Goal: Task Accomplishment & Management: Manage account settings

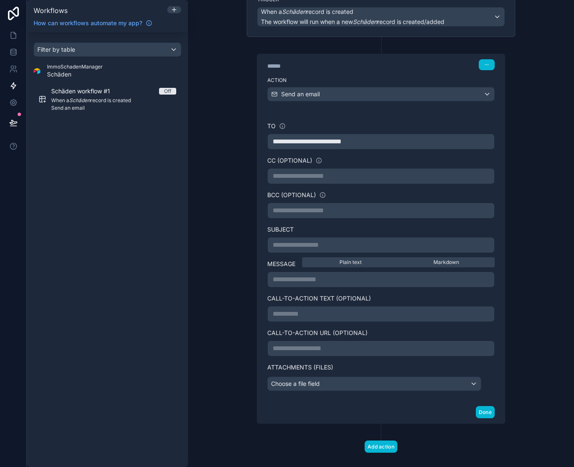
scroll to position [89, 0]
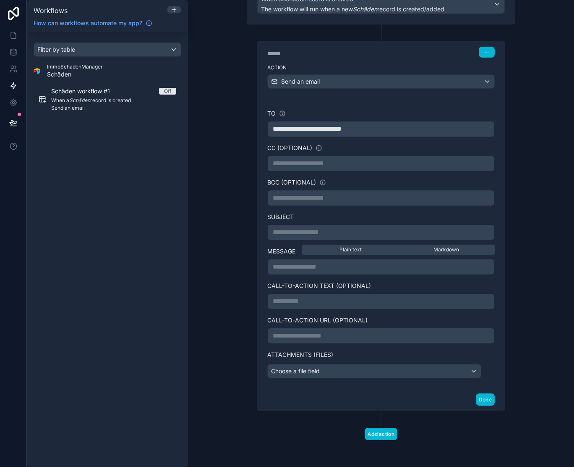
click at [303, 231] on p "**********" at bounding box center [381, 232] width 217 height 10
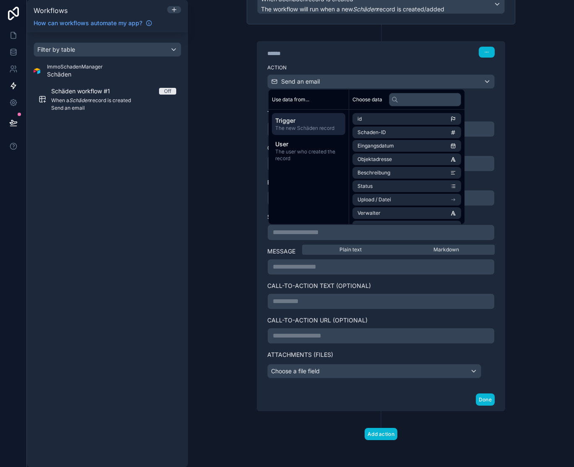
scroll to position [80, 0]
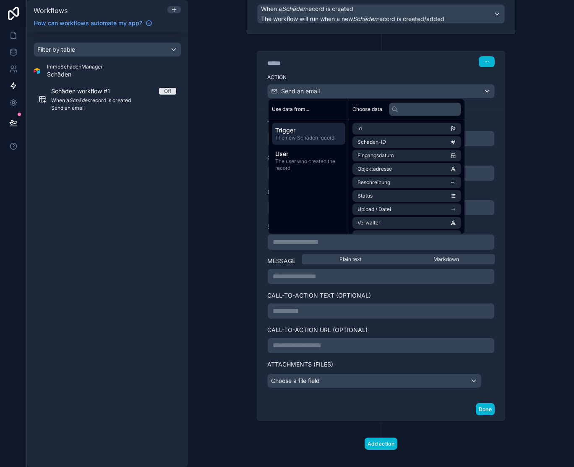
click at [217, 174] on div "**********" at bounding box center [381, 233] width 386 height 467
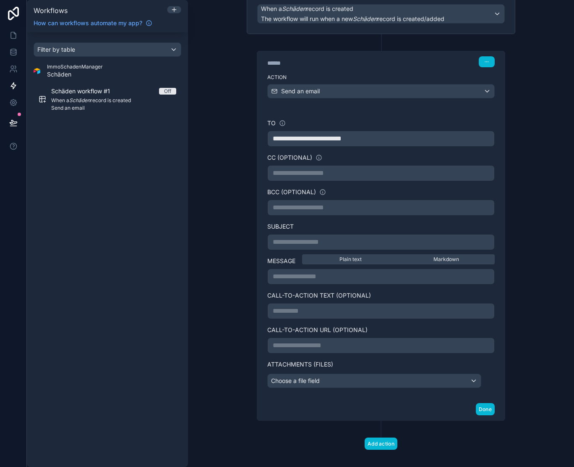
click at [301, 237] on p "**********" at bounding box center [381, 242] width 217 height 10
click at [347, 281] on p "**********" at bounding box center [381, 276] width 217 height 10
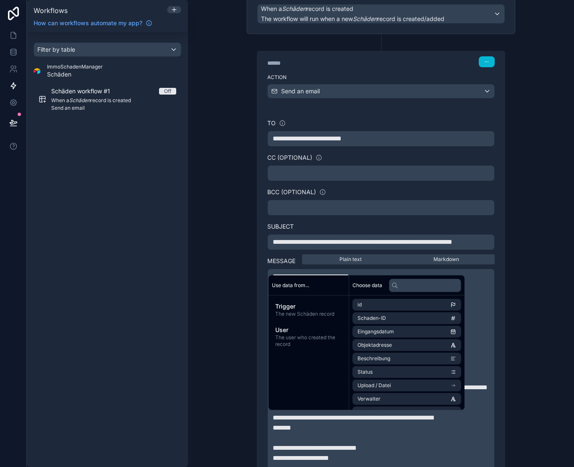
scroll to position [301, 0]
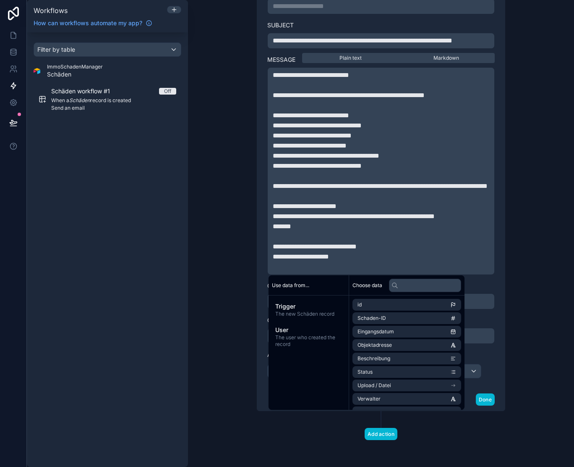
click at [217, 231] on div "**********" at bounding box center [381, 233] width 386 height 467
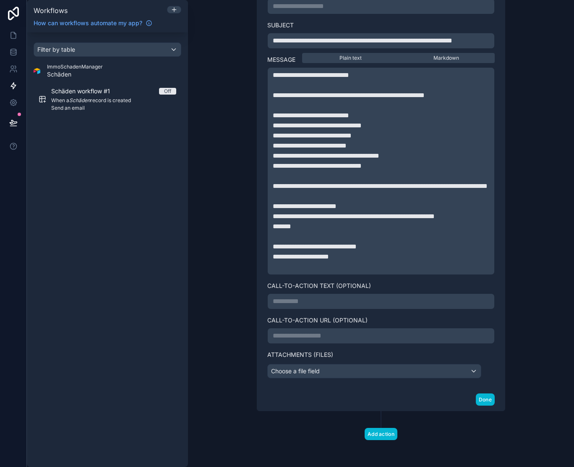
click at [394, 375] on div "Choose a file field" at bounding box center [374, 370] width 213 height 13
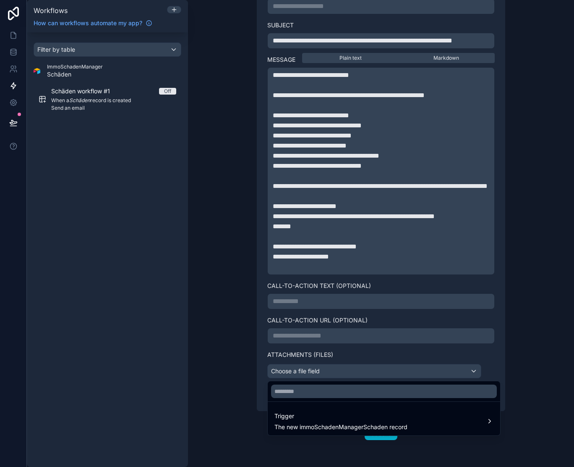
click at [394, 375] on div at bounding box center [287, 233] width 574 height 467
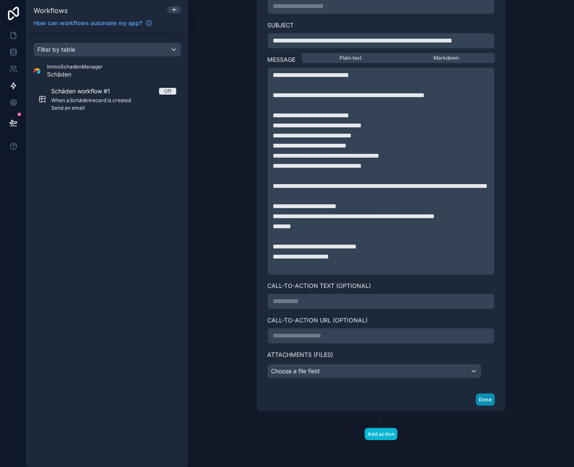
click at [493, 399] on button "Done" at bounding box center [485, 399] width 19 height 12
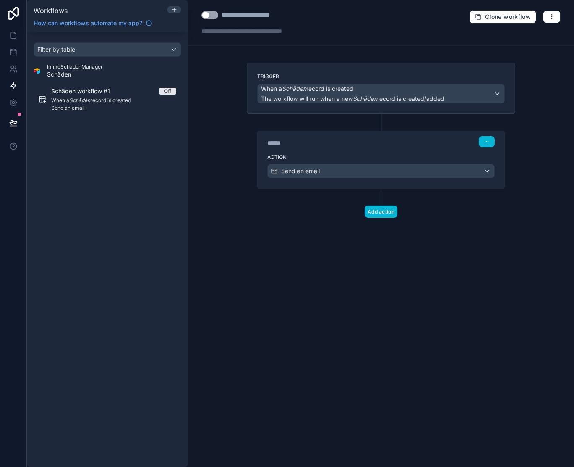
scroll to position [0, 0]
click at [385, 212] on button "Add action" at bounding box center [381, 211] width 33 height 12
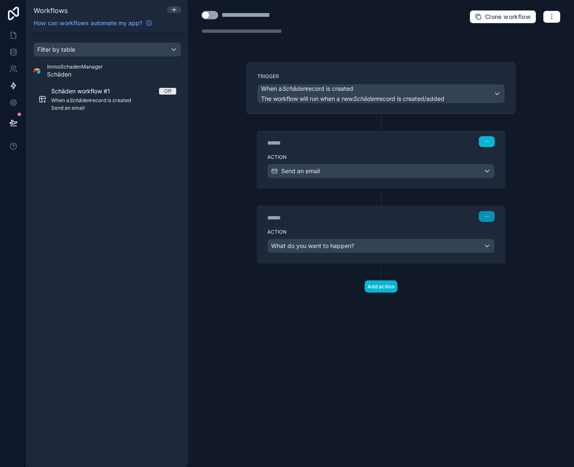
click at [488, 215] on icon "button" at bounding box center [487, 216] width 5 height 5
click at [504, 249] on span "Delete" at bounding box center [503, 248] width 16 height 7
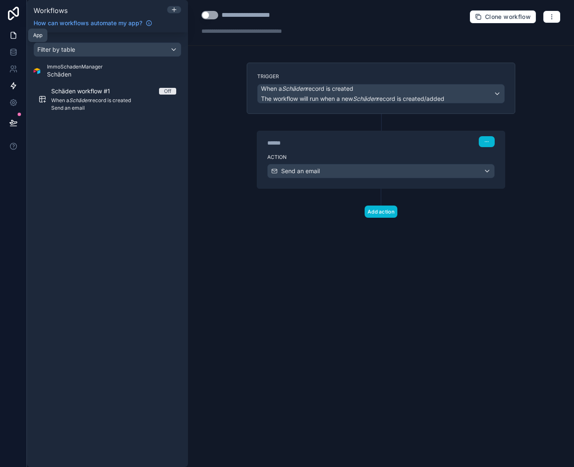
click at [17, 39] on icon at bounding box center [13, 35] width 8 height 8
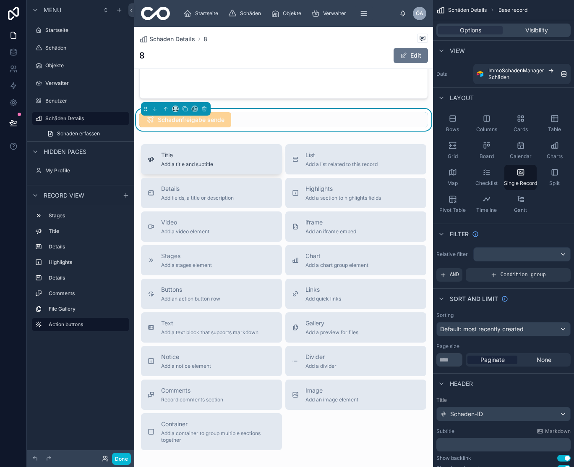
scroll to position [525, 0]
click at [210, 124] on span "Schadenfreigabe sende" at bounding box center [185, 120] width 92 height 8
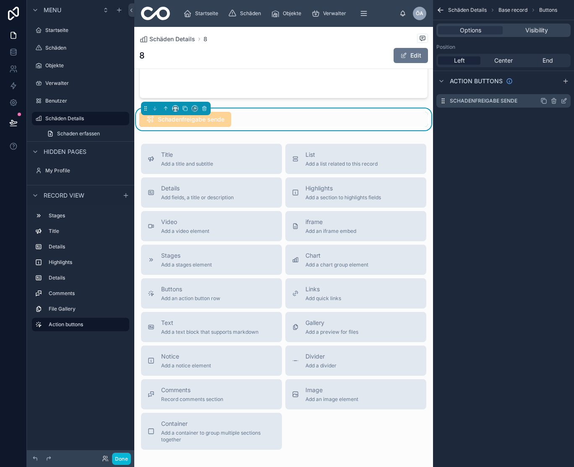
click at [516, 97] on label "Schadenfreigabe sende" at bounding box center [484, 100] width 68 height 7
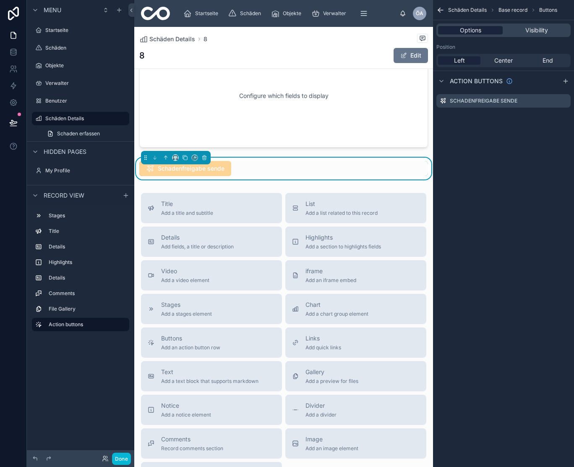
click at [479, 31] on span "Options" at bounding box center [470, 30] width 21 height 8
click at [563, 101] on icon "scrollable content" at bounding box center [564, 100] width 7 height 7
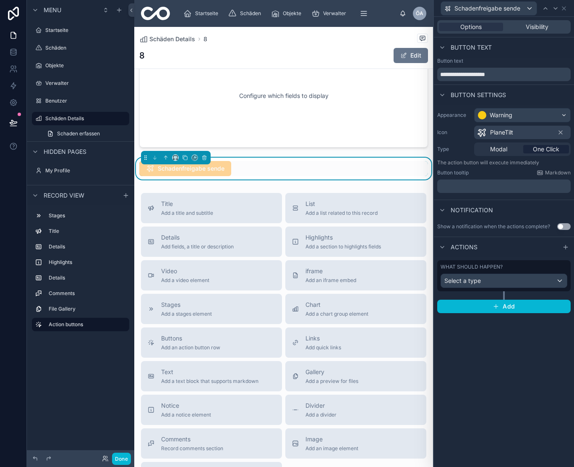
click at [466, 279] on span "Select a type" at bounding box center [463, 280] width 37 height 7
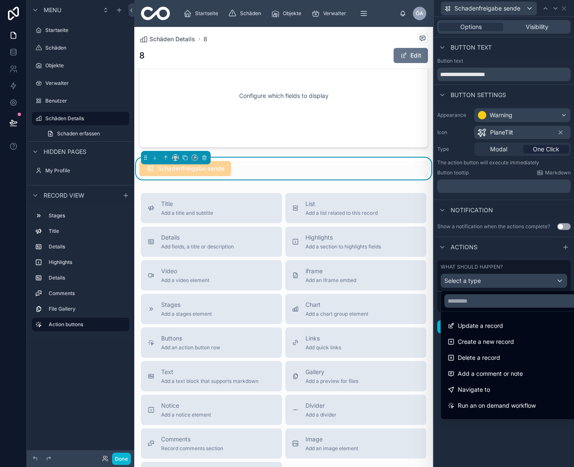
scroll to position [0, 0]
click at [485, 459] on div at bounding box center [504, 233] width 140 height 467
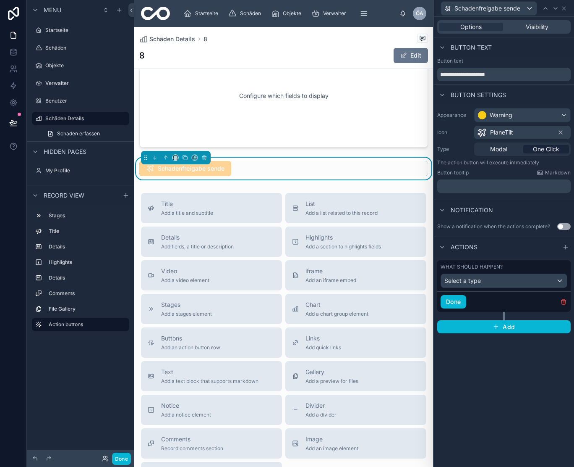
click at [512, 279] on div "Select a type" at bounding box center [504, 280] width 126 height 13
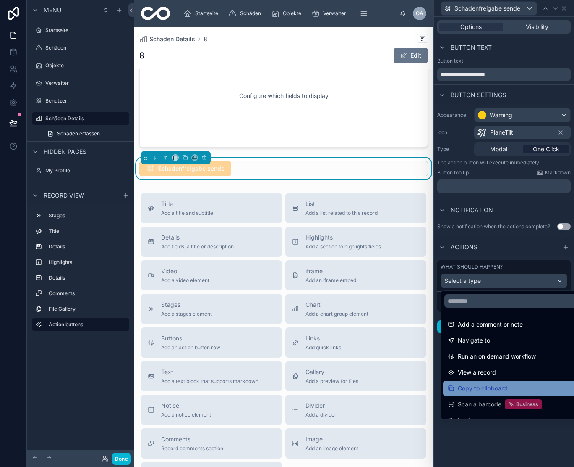
scroll to position [46, 0]
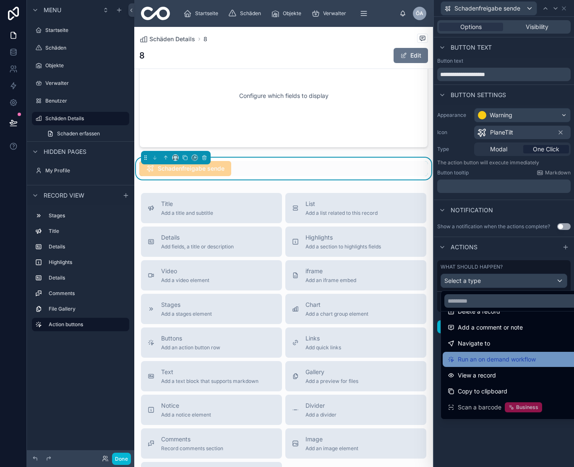
click at [501, 355] on span "Run an on demand workflow" at bounding box center [497, 359] width 78 height 10
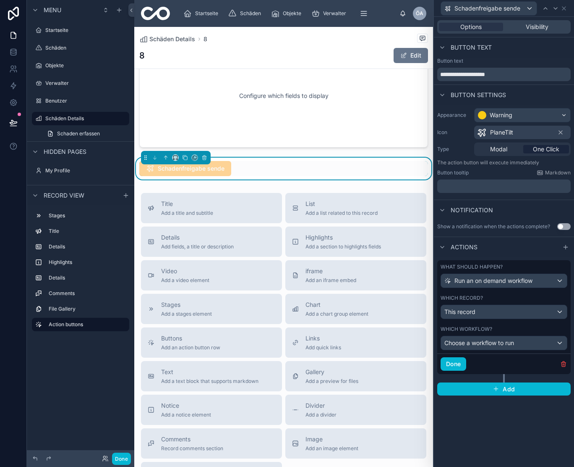
click at [531, 343] on div "Choose a workflow to run" at bounding box center [504, 342] width 126 height 13
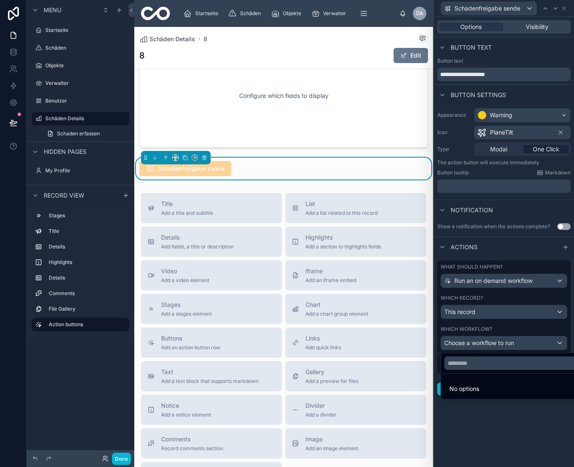
scroll to position [0, 0]
click at [520, 314] on div at bounding box center [504, 233] width 140 height 467
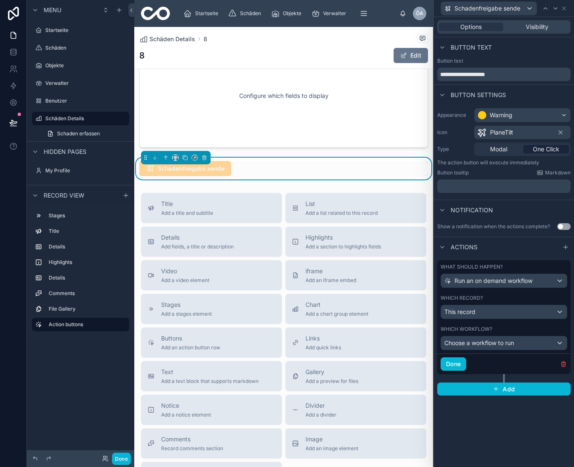
click at [520, 314] on div "This record" at bounding box center [504, 311] width 126 height 13
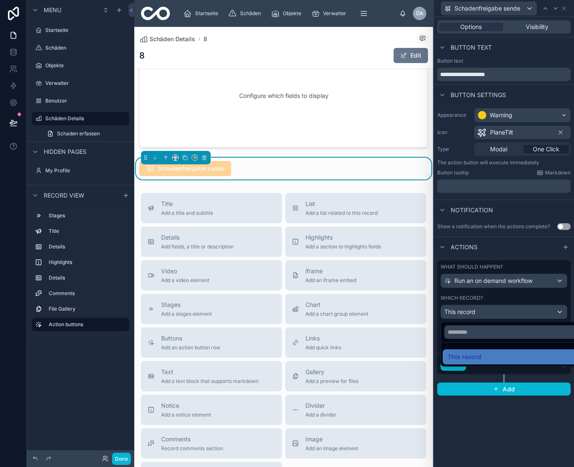
click at [554, 314] on div at bounding box center [504, 233] width 140 height 467
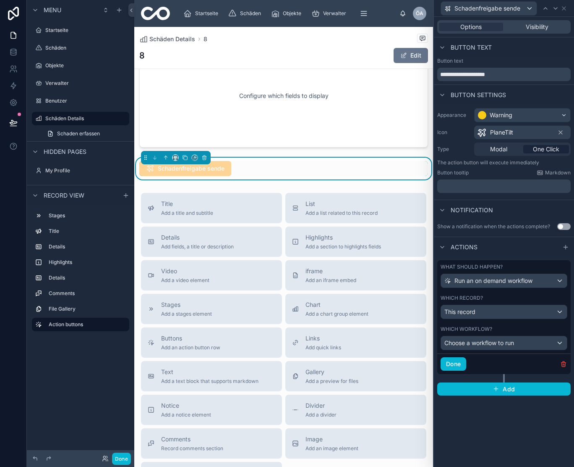
click at [552, 275] on div "Run an on demand workflow" at bounding box center [504, 280] width 126 height 13
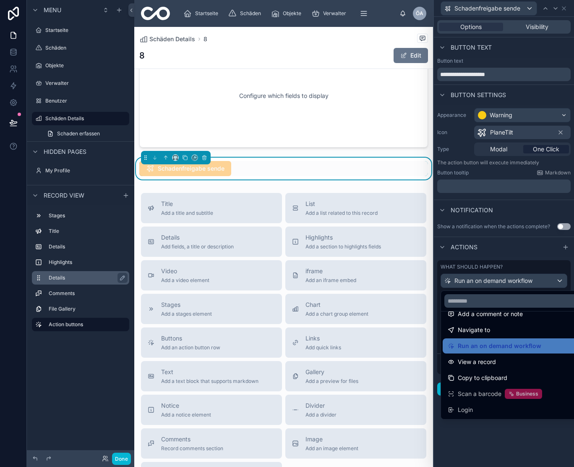
scroll to position [60, 0]
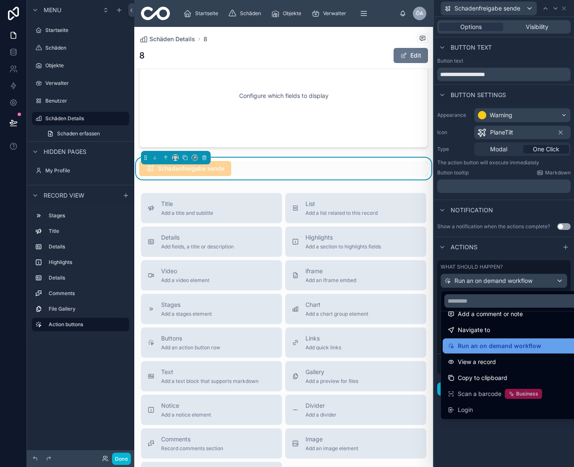
click at [493, 345] on span "Run an on demand workflow" at bounding box center [500, 346] width 84 height 10
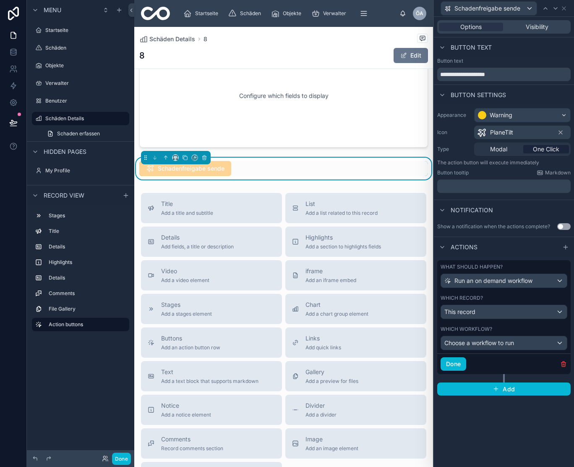
scroll to position [0, 0]
click at [534, 311] on div "This record" at bounding box center [504, 311] width 126 height 13
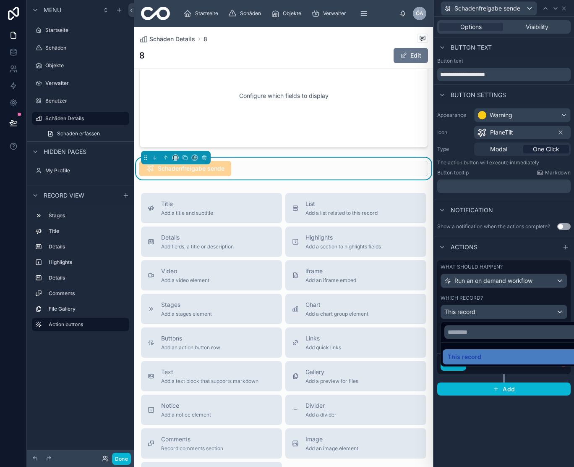
click at [534, 311] on div at bounding box center [504, 233] width 140 height 467
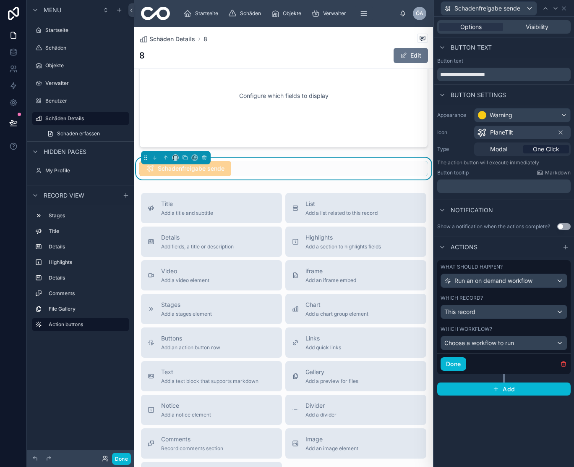
click at [562, 282] on div "Run an on demand workflow" at bounding box center [504, 280] width 126 height 13
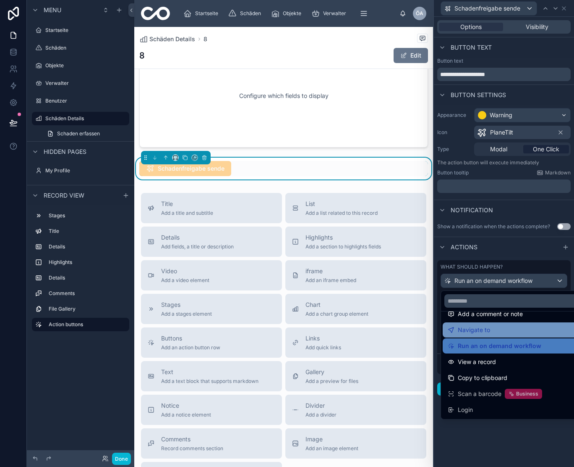
scroll to position [60, 0]
click at [519, 256] on div at bounding box center [504, 233] width 140 height 467
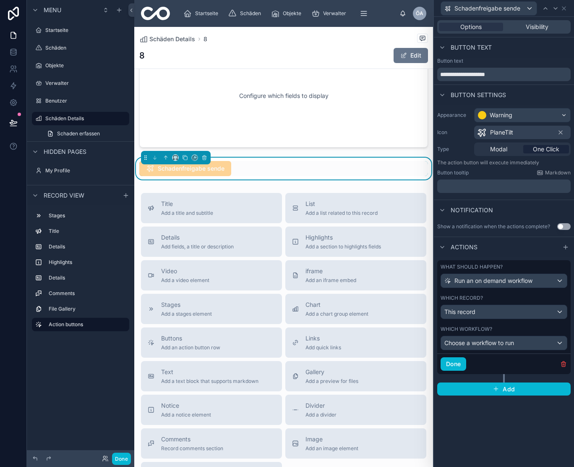
click at [543, 313] on div "This record" at bounding box center [504, 311] width 126 height 13
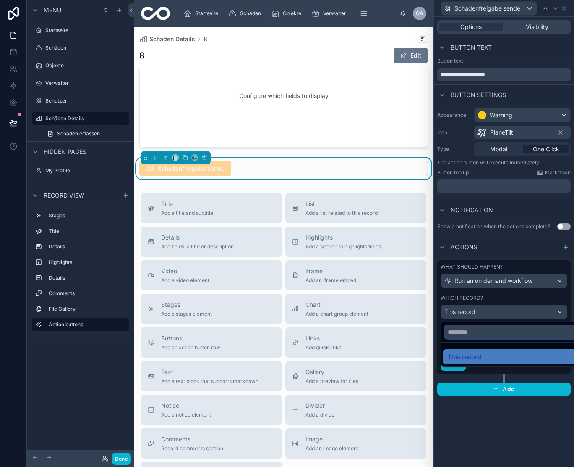
click at [527, 337] on input "text" at bounding box center [514, 331] width 139 height 13
click at [560, 309] on div at bounding box center [504, 233] width 140 height 467
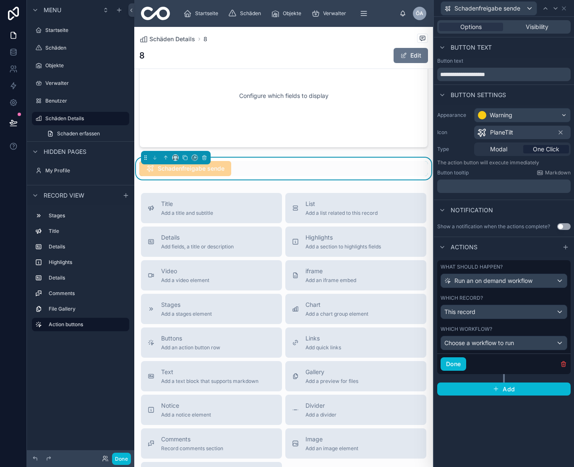
click at [560, 342] on div "Choose a workflow to run" at bounding box center [504, 342] width 126 height 13
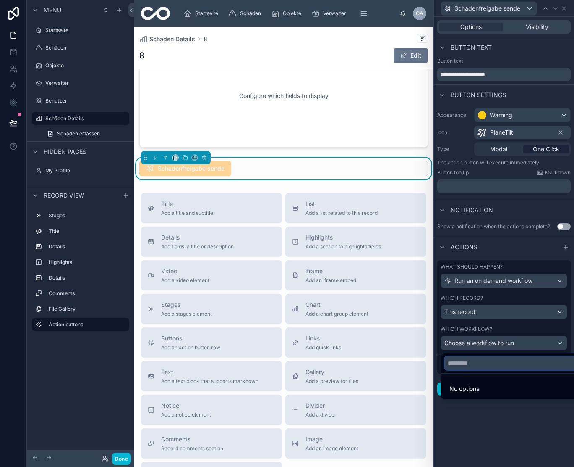
click at [523, 362] on input "text" at bounding box center [514, 362] width 139 height 13
click at [508, 430] on div at bounding box center [504, 233] width 140 height 467
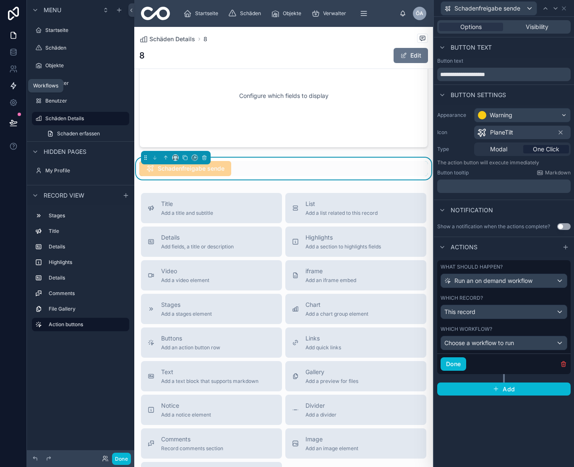
click at [10, 84] on icon at bounding box center [13, 85] width 8 height 8
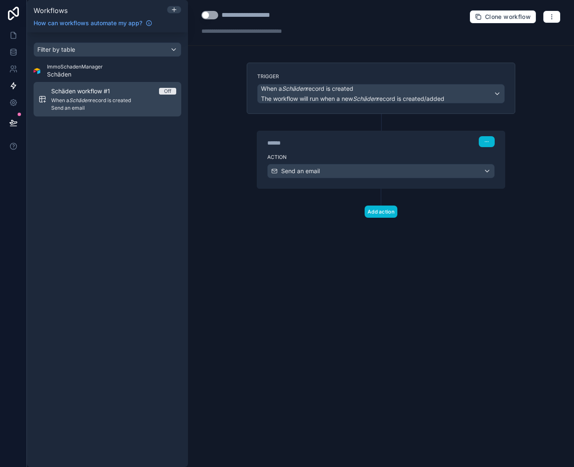
click at [127, 98] on span "When a Schäden record is created" at bounding box center [113, 100] width 125 height 7
click at [110, 99] on span "When a Schäden record is created" at bounding box center [113, 100] width 125 height 7
drag, startPoint x: 110, startPoint y: 99, endPoint x: 128, endPoint y: 99, distance: 17.2
click at [110, 99] on span "When a Schäden record is created" at bounding box center [113, 100] width 125 height 7
click at [172, 89] on span "Off" at bounding box center [167, 91] width 17 height 7
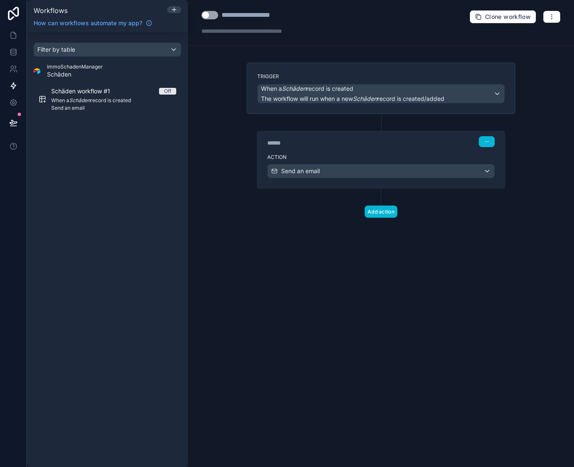
click at [376, 74] on label "Trigger" at bounding box center [381, 76] width 248 height 7
click at [489, 141] on icon "button" at bounding box center [487, 141] width 5 height 5
click at [498, 159] on span "Edit Description" at bounding box center [513, 160] width 37 height 7
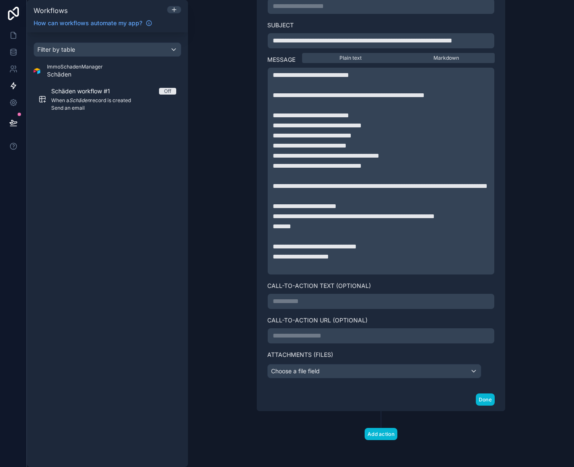
scroll to position [329, 0]
click at [484, 401] on button "Done" at bounding box center [485, 399] width 19 height 12
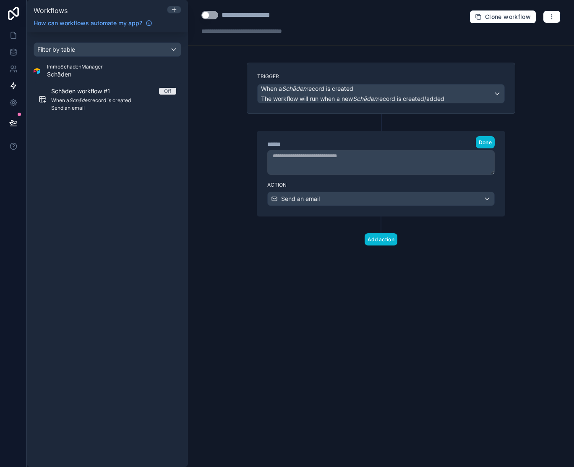
scroll to position [0, 0]
click at [208, 13] on button "Use setting" at bounding box center [210, 15] width 17 height 8
click at [215, 147] on div "**********" at bounding box center [381, 233] width 386 height 467
click at [10, 37] on icon at bounding box center [13, 35] width 8 height 8
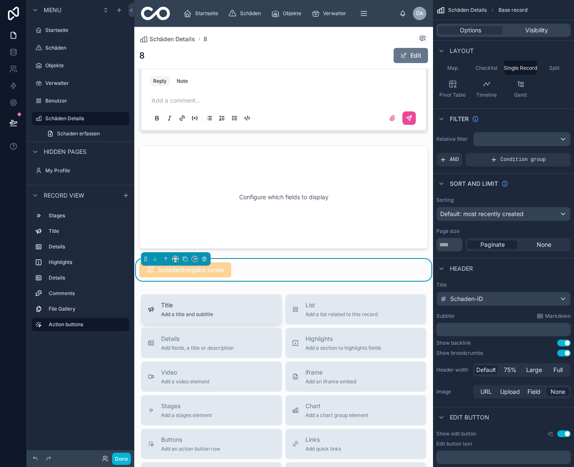
scroll to position [394, 0]
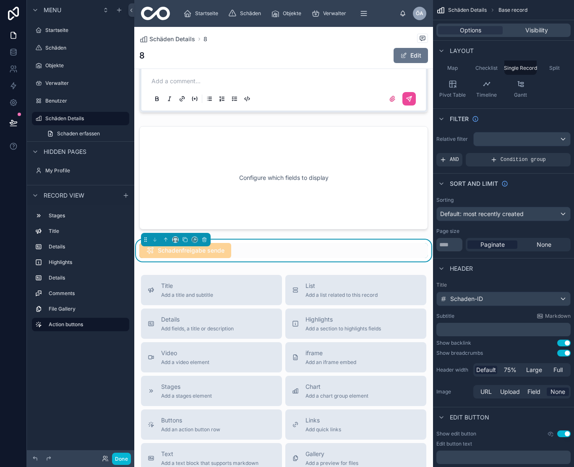
click at [248, 254] on div "Schadenfreigabe sende" at bounding box center [283, 250] width 289 height 15
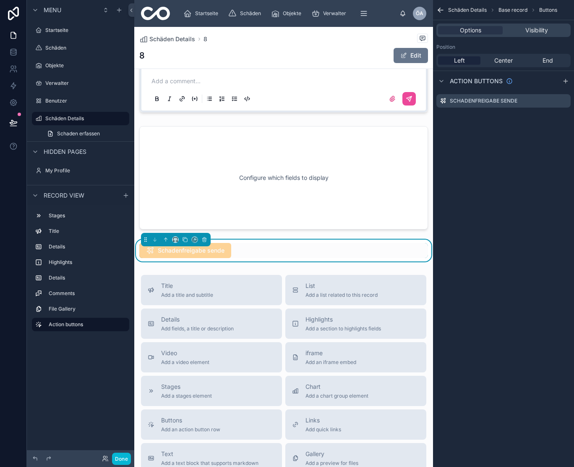
scroll to position [0, 0]
click at [251, 258] on div "Schadenfreigabe sende" at bounding box center [283, 250] width 289 height 15
click at [565, 101] on icon "scrollable content" at bounding box center [565, 99] width 3 height 3
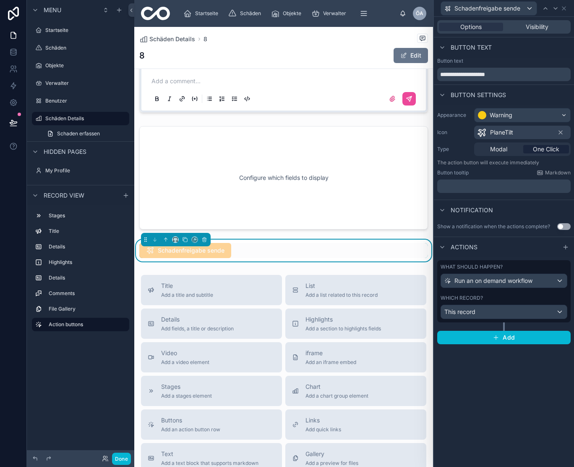
click at [537, 315] on div "This record" at bounding box center [504, 311] width 126 height 13
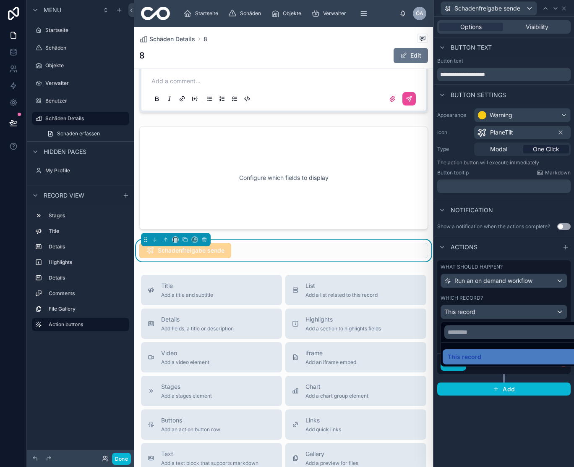
scroll to position [0, 0]
click at [537, 313] on div at bounding box center [504, 233] width 140 height 467
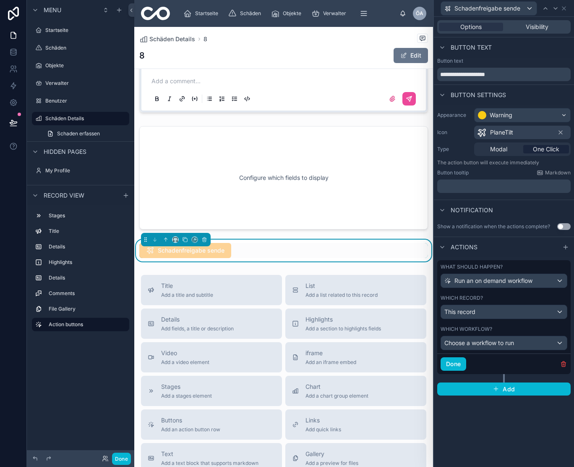
scroll to position [0, 0]
click at [536, 342] on div "Choose a workflow to run" at bounding box center [504, 342] width 126 height 13
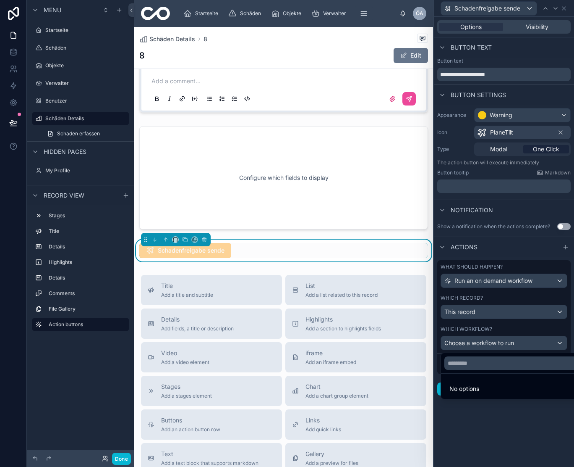
click at [529, 342] on div at bounding box center [504, 233] width 140 height 467
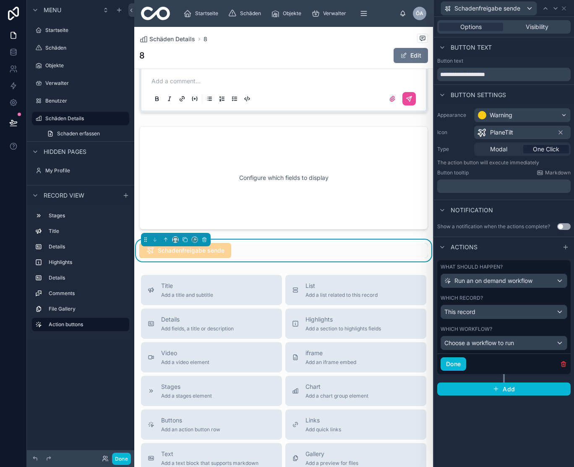
click at [528, 280] on span "Run an on demand workflow" at bounding box center [494, 280] width 78 height 8
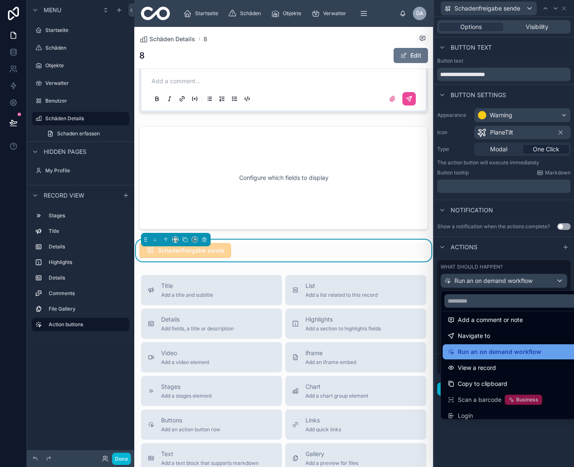
scroll to position [53, 0]
click at [520, 349] on span "Run an on demand workflow" at bounding box center [500, 352] width 84 height 10
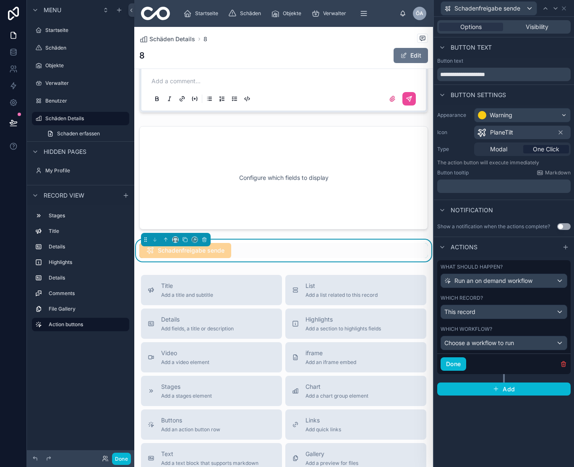
click at [516, 346] on div "Choose a workflow to run" at bounding box center [504, 342] width 126 height 13
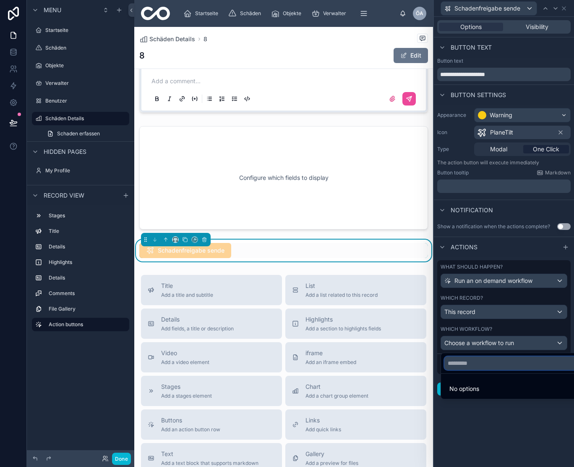
click at [516, 368] on input "text" at bounding box center [514, 362] width 139 height 13
click at [469, 387] on span "No options" at bounding box center [465, 388] width 30 height 7
click at [517, 428] on div at bounding box center [504, 233] width 140 height 467
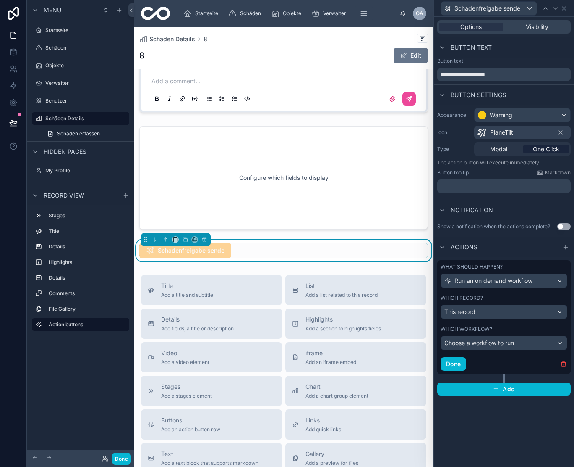
click at [511, 316] on div "This record" at bounding box center [504, 311] width 126 height 13
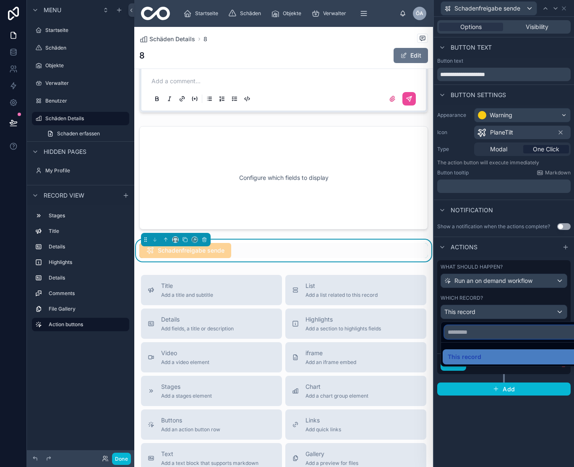
click at [502, 336] on input "text" at bounding box center [514, 331] width 139 height 13
click at [501, 354] on div "This record" at bounding box center [514, 356] width 132 height 10
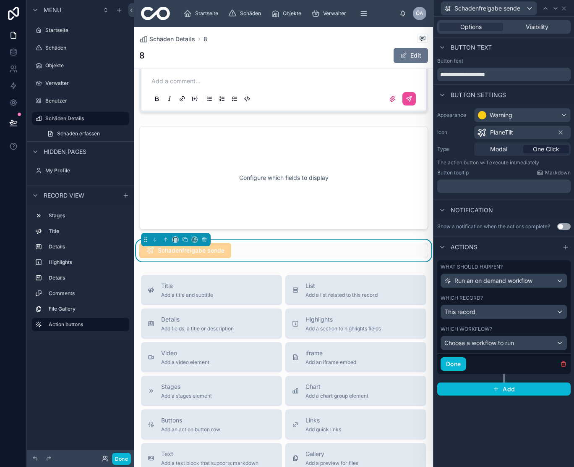
click at [502, 341] on span "Choose a workflow to run" at bounding box center [480, 342] width 70 height 7
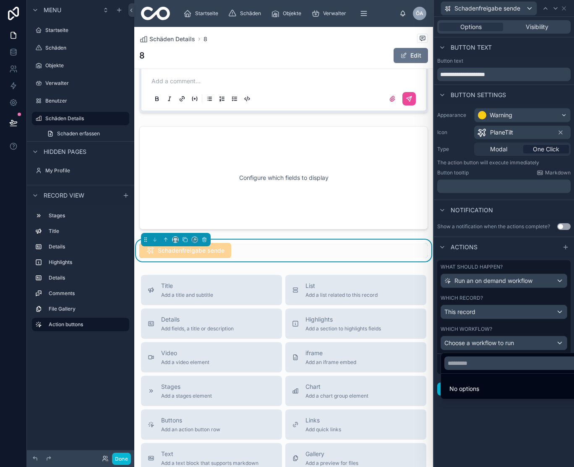
click at [502, 341] on div at bounding box center [504, 233] width 140 height 467
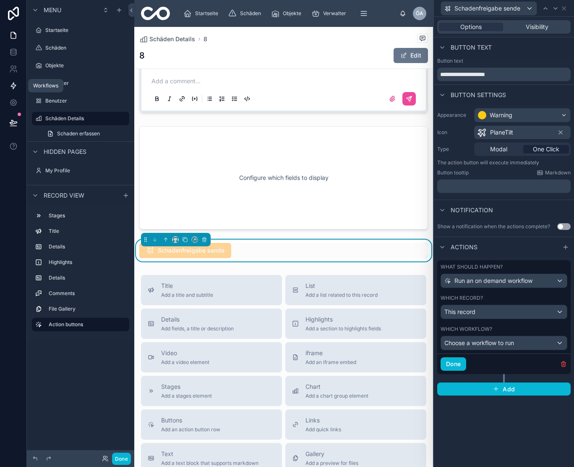
click at [18, 81] on link at bounding box center [13, 85] width 26 height 17
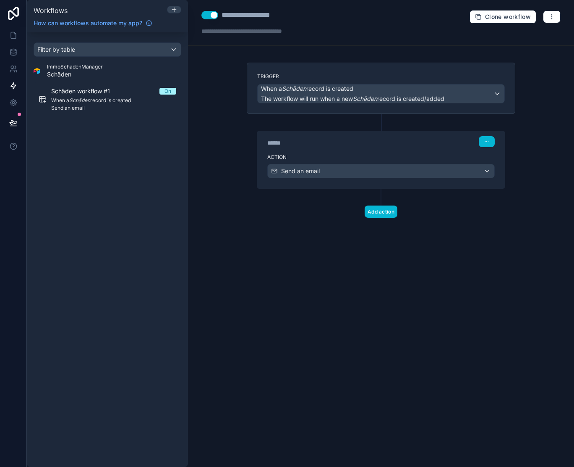
click at [182, 170] on div "Filter by table ImmoSchadenManager Schäden Schäden workflow #1 On When a Schäde…" at bounding box center [107, 249] width 161 height 434
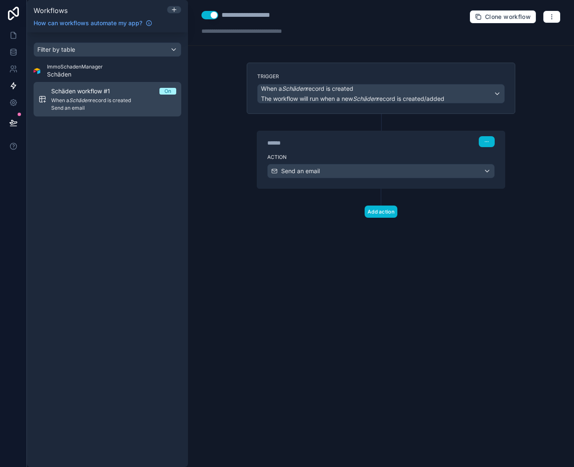
click at [165, 90] on div "On" at bounding box center [168, 91] width 7 height 7
click at [138, 95] on div "Schäden workflow #1 On When a Schäden record is created Send an email" at bounding box center [113, 99] width 125 height 24
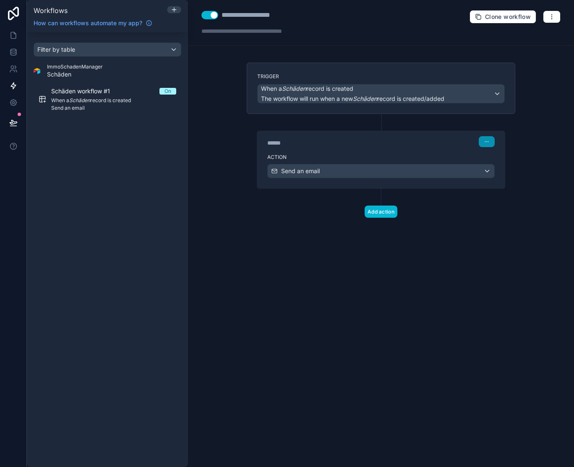
click at [488, 144] on button "button" at bounding box center [487, 141] width 16 height 11
click at [514, 162] on span "Edit Description" at bounding box center [513, 160] width 37 height 7
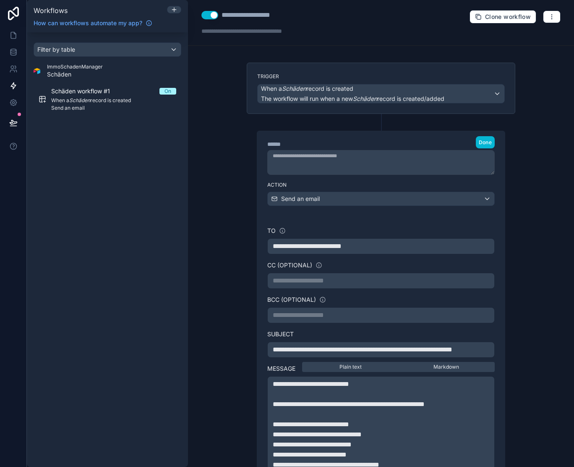
click at [84, 74] on span "Schäden" at bounding box center [75, 74] width 56 height 8
click at [52, 69] on span "ImmoSchadenManager" at bounding box center [75, 66] width 56 height 7
click at [93, 49] on div "Filter by table" at bounding box center [107, 49] width 147 height 13
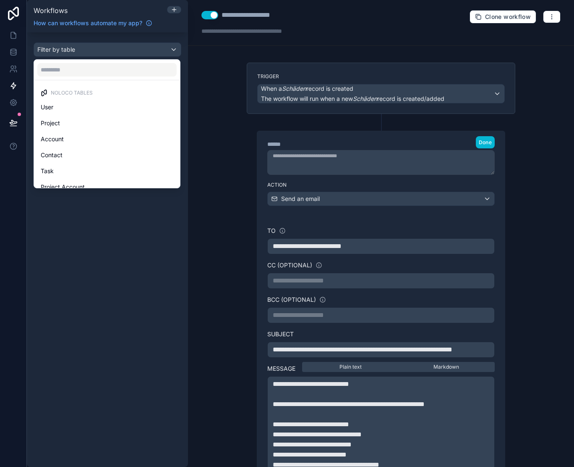
click at [93, 49] on div "scrollable content" at bounding box center [287, 233] width 574 height 467
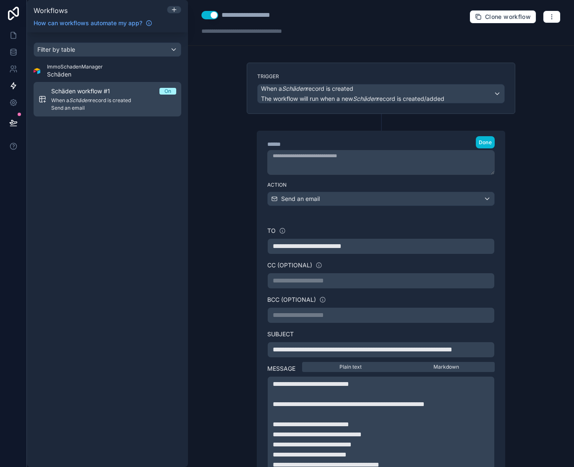
click at [146, 93] on div "Schäden workflow #1 On" at bounding box center [113, 91] width 125 height 8
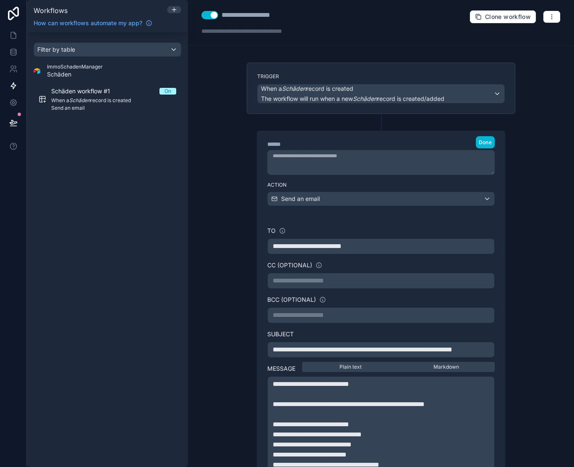
click at [502, 94] on div "When a Schäden record is created The workflow will run when a new Schäden recor…" at bounding box center [381, 93] width 247 height 18
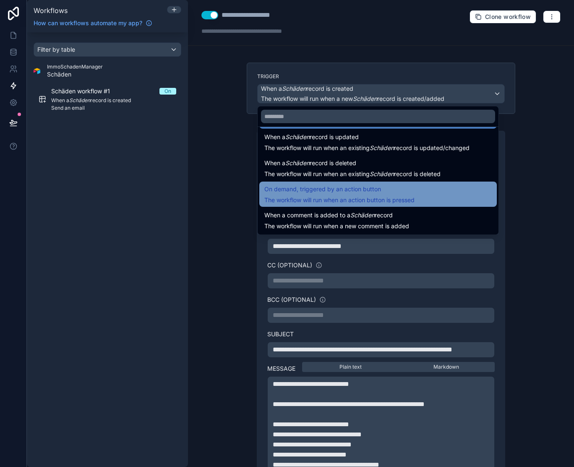
click at [375, 190] on span "On demand, triggered by an action button" at bounding box center [323, 189] width 117 height 10
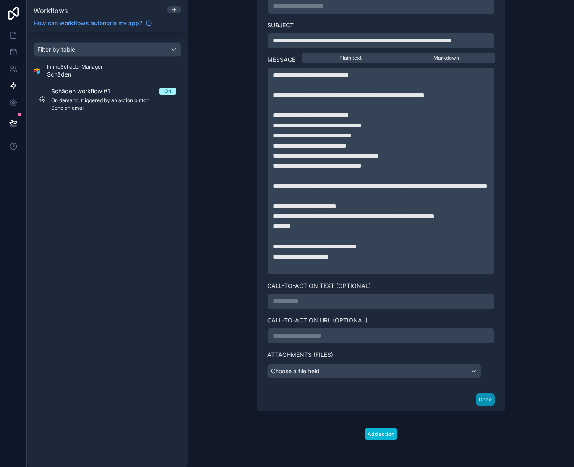
click at [483, 402] on button "Done" at bounding box center [485, 399] width 19 height 12
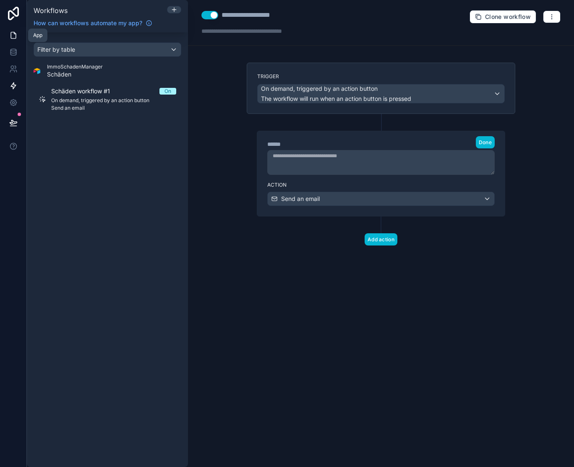
click at [19, 37] on link at bounding box center [13, 35] width 26 height 17
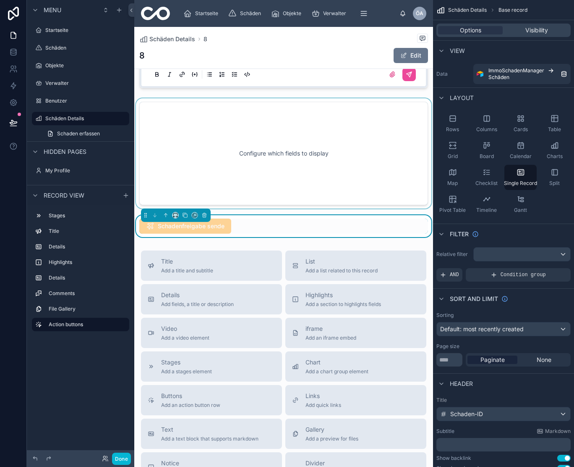
scroll to position [425, 0]
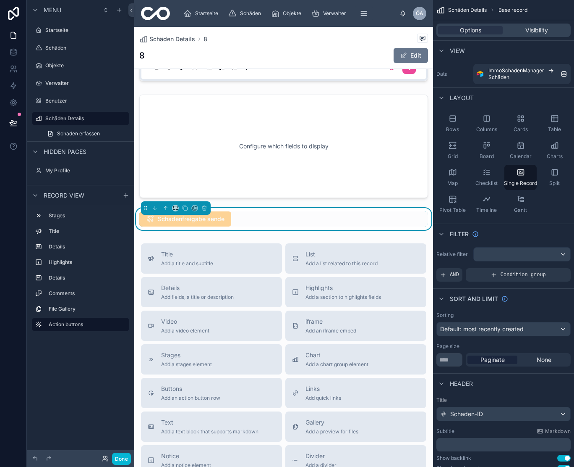
click at [251, 226] on div "Schadenfreigabe sende" at bounding box center [283, 218] width 289 height 15
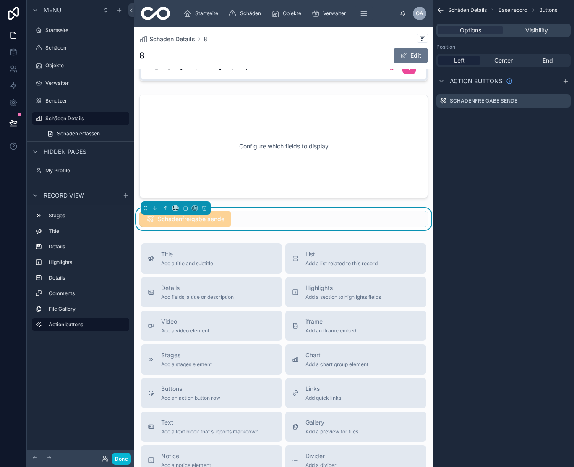
click at [230, 224] on span "Schadenfreigabe sende" at bounding box center [185, 219] width 92 height 8
click at [532, 103] on div "Schadenfreigabe sende" at bounding box center [504, 100] width 134 height 13
click at [568, 102] on div "Schadenfreigabe sende" at bounding box center [504, 100] width 134 height 13
click at [566, 102] on icon "scrollable content" at bounding box center [564, 100] width 7 height 7
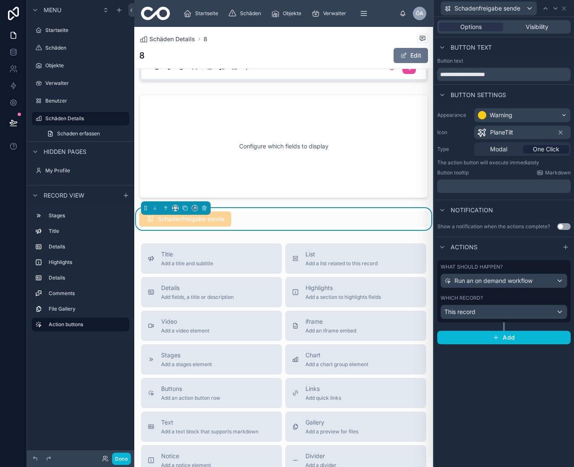
scroll to position [0, 0]
click at [525, 311] on div "This record" at bounding box center [504, 311] width 126 height 13
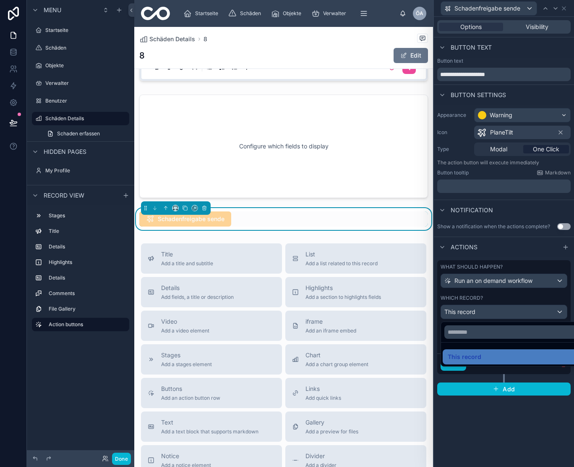
click at [525, 311] on div at bounding box center [504, 233] width 140 height 467
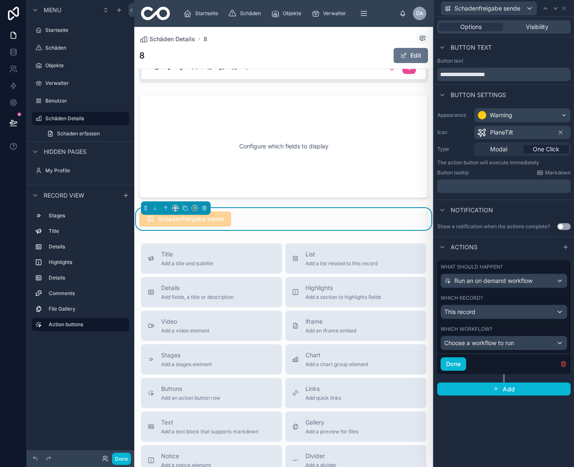
click at [523, 344] on div "Choose a workflow to run" at bounding box center [504, 342] width 126 height 13
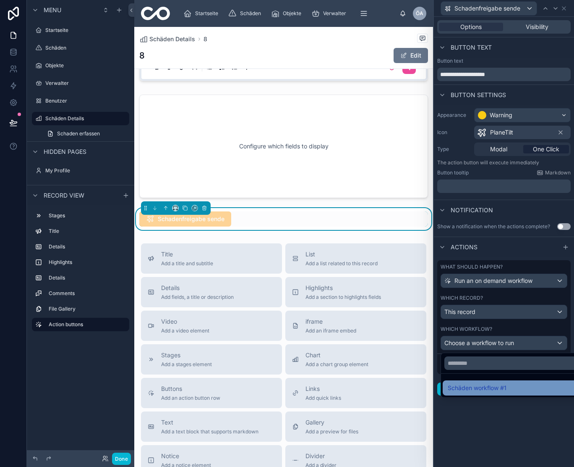
click at [494, 388] on span "Schäden workflow #1" at bounding box center [477, 388] width 59 height 10
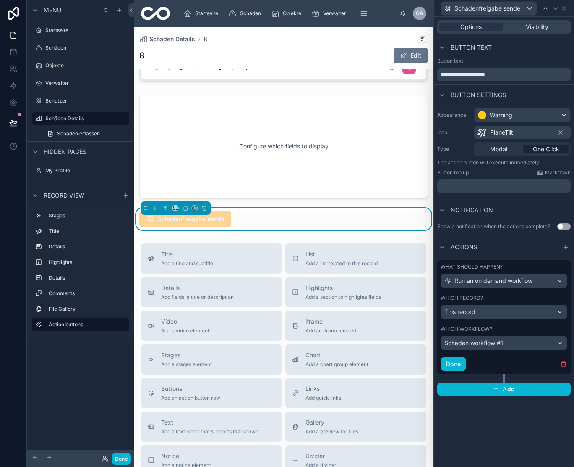
click at [456, 360] on button "Done" at bounding box center [454, 363] width 26 height 13
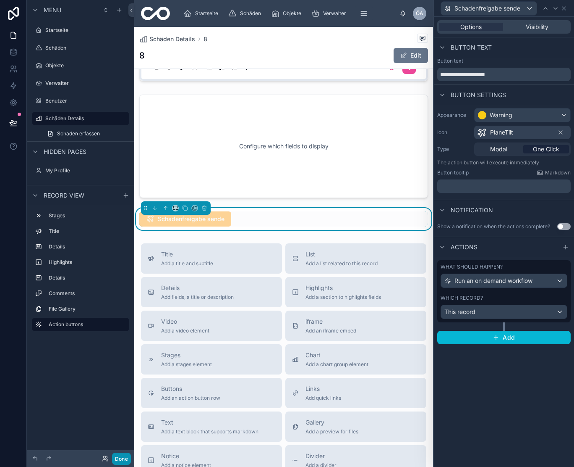
click at [122, 459] on button "Done" at bounding box center [121, 458] width 19 height 12
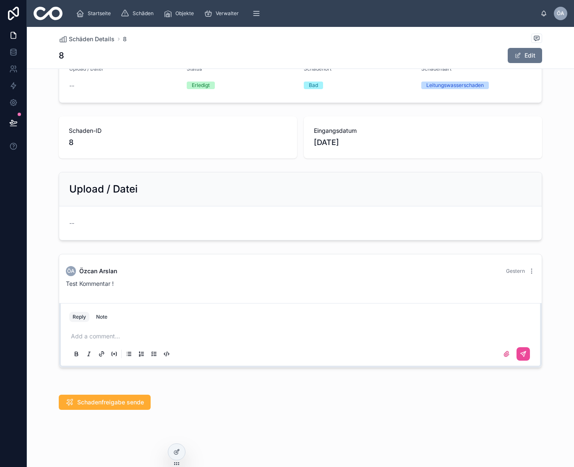
scroll to position [139, 0]
click at [115, 405] on span "Schadenfreigabe sende" at bounding box center [110, 402] width 67 height 8
click at [14, 103] on icon at bounding box center [13, 103] width 2 height 2
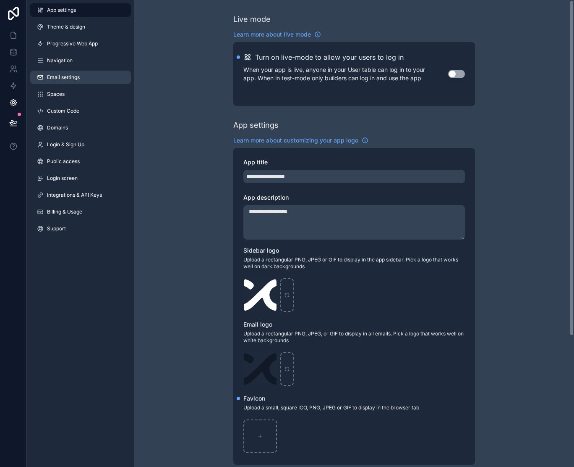
click at [95, 78] on link "Email settings" at bounding box center [80, 77] width 101 height 13
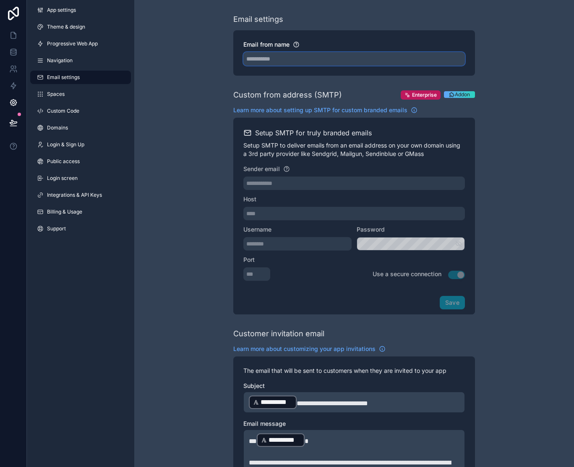
click at [275, 52] on input "Email from name" at bounding box center [355, 58] width 222 height 13
click at [187, 42] on div "**********" at bounding box center [354, 343] width 440 height 687
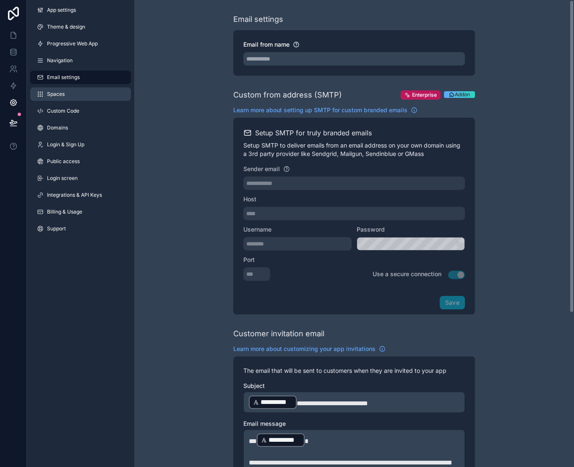
click at [79, 96] on link "Spaces" at bounding box center [80, 93] width 101 height 13
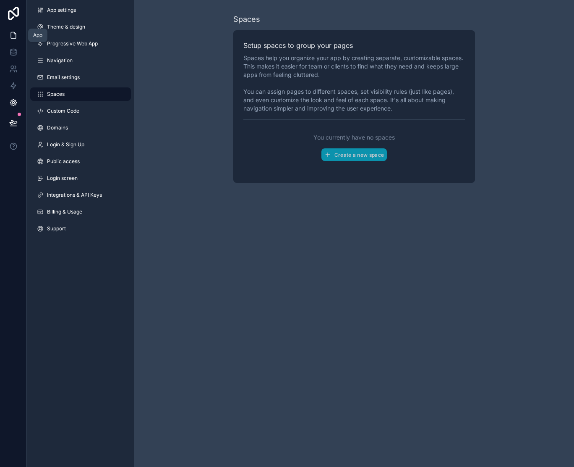
click at [12, 37] on icon at bounding box center [13, 35] width 8 height 8
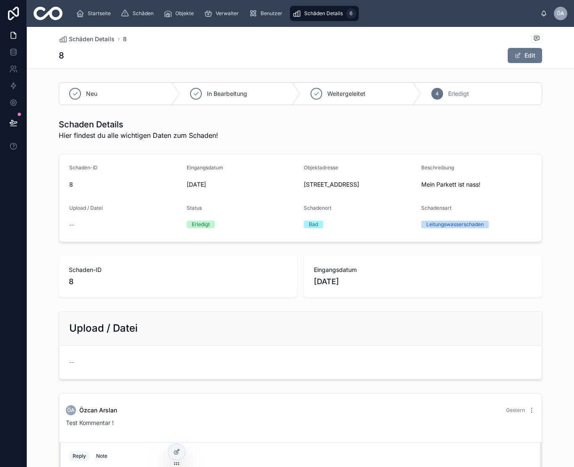
click at [317, 13] on span "Schäden Details" at bounding box center [323, 13] width 39 height 7
click at [178, 454] on icon at bounding box center [176, 451] width 7 height 7
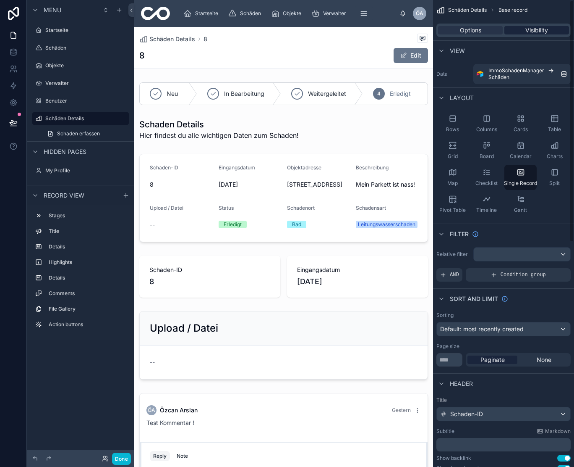
click at [543, 27] on span "Visibility" at bounding box center [537, 30] width 23 height 8
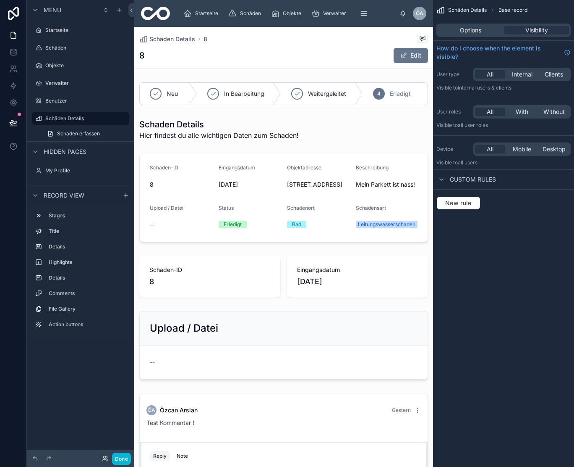
click at [474, 181] on span "Custom rules" at bounding box center [473, 179] width 46 height 8
click at [52, 9] on span "Menu" at bounding box center [53, 10] width 18 height 8
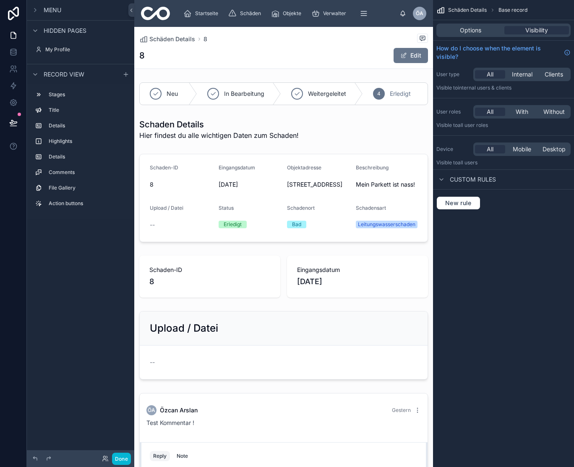
click at [52, 9] on span "Menu" at bounding box center [53, 10] width 18 height 8
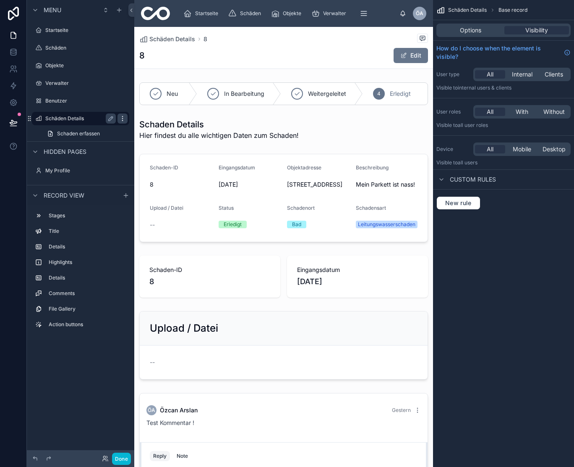
click at [123, 118] on icon "scrollable content" at bounding box center [122, 118] width 7 height 7
click at [113, 118] on icon "scrollable content" at bounding box center [110, 118] width 7 height 7
click at [559, 30] on div "Visibility" at bounding box center [537, 30] width 65 height 8
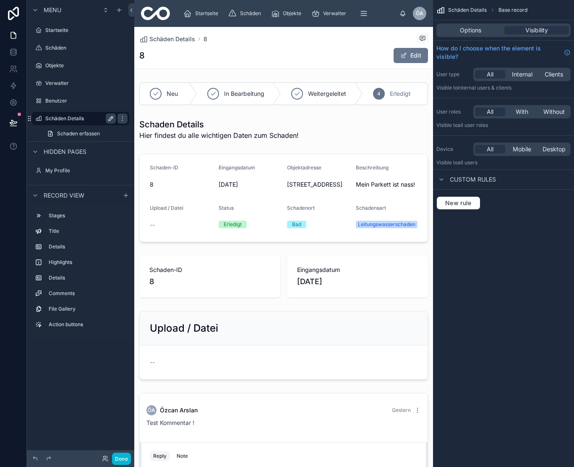
click at [70, 113] on div "Schäden Details" at bounding box center [80, 118] width 71 height 10
click at [71, 115] on label "Schäden Details" at bounding box center [78, 118] width 67 height 7
click at [134, 10] on icon at bounding box center [131, 10] width 6 height 6
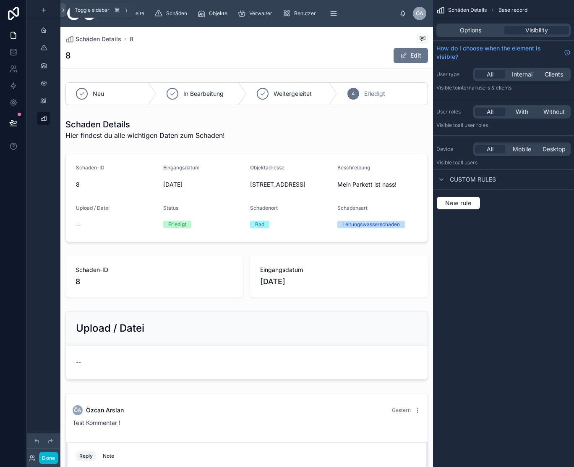
click at [61, 10] on icon at bounding box center [63, 10] width 6 height 6
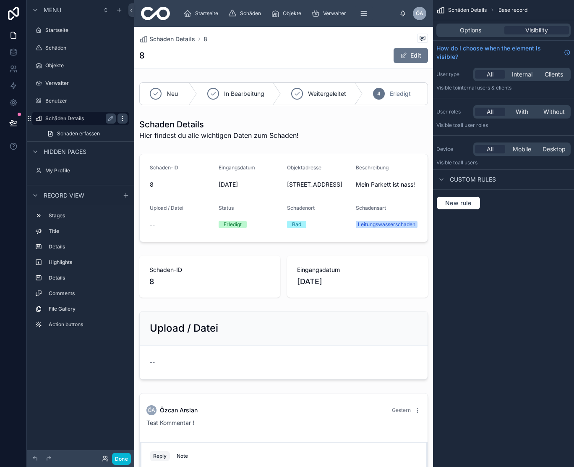
click at [123, 115] on icon "scrollable content" at bounding box center [122, 118] width 7 height 7
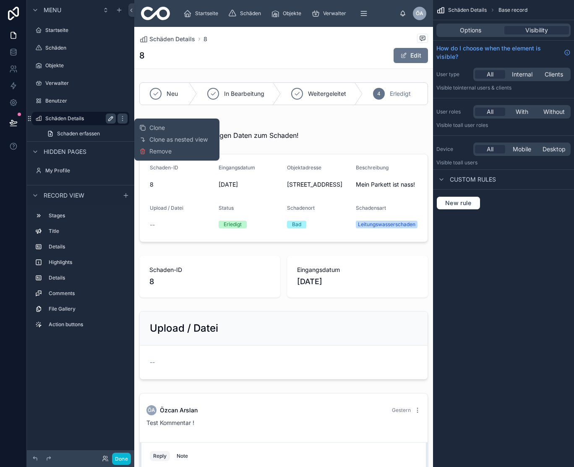
click at [112, 117] on icon "scrollable content" at bounding box center [111, 118] width 4 height 4
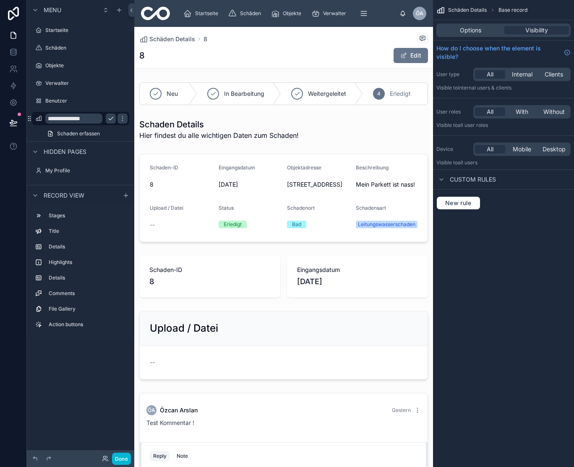
click at [113, 119] on icon "scrollable content" at bounding box center [110, 118] width 7 height 7
drag, startPoint x: 460, startPoint y: 9, endPoint x: 440, endPoint y: 8, distance: 20.2
click at [460, 9] on span "Schäden Details" at bounding box center [467, 10] width 39 height 7
click at [439, 8] on icon "scrollable content" at bounding box center [441, 10] width 8 height 8
click at [492, 11] on icon "scrollable content" at bounding box center [492, 10] width 5 height 5
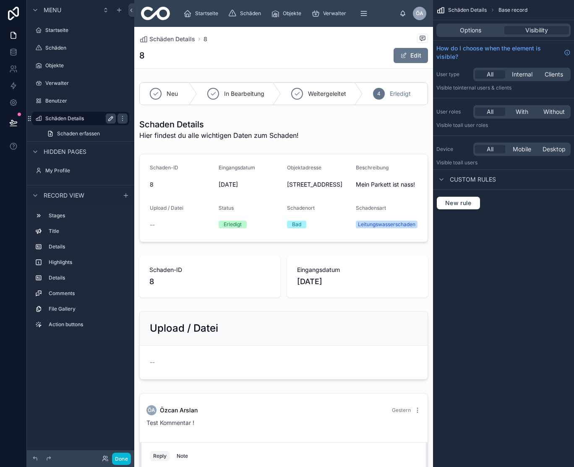
click at [484, 36] on div "Options Visibility" at bounding box center [504, 30] width 134 height 13
click at [483, 32] on div "Options" at bounding box center [470, 30] width 65 height 8
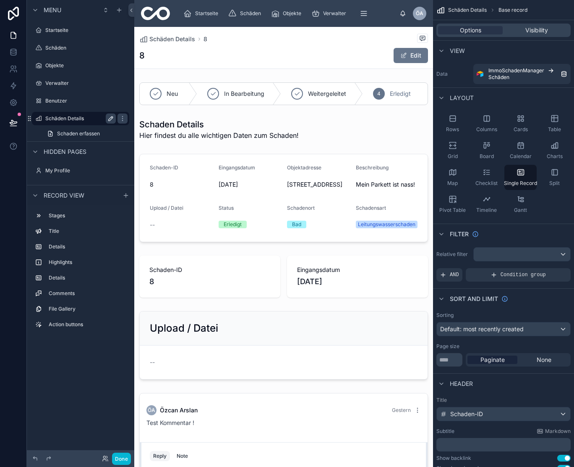
click at [71, 118] on label "Schäden Details" at bounding box center [78, 118] width 67 height 7
click at [43, 8] on div "Menu" at bounding box center [45, 10] width 31 height 10
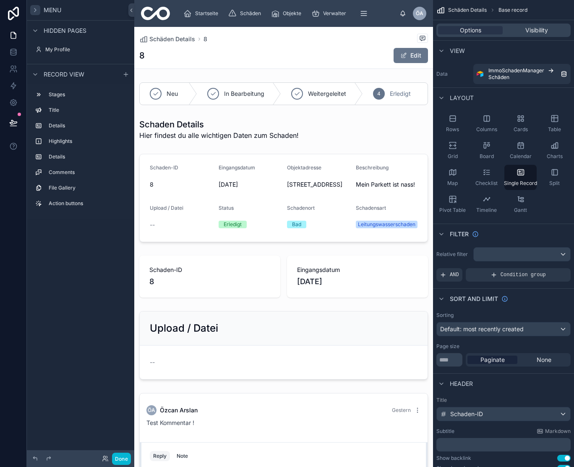
click at [37, 10] on icon "scrollable content" at bounding box center [35, 10] width 7 height 7
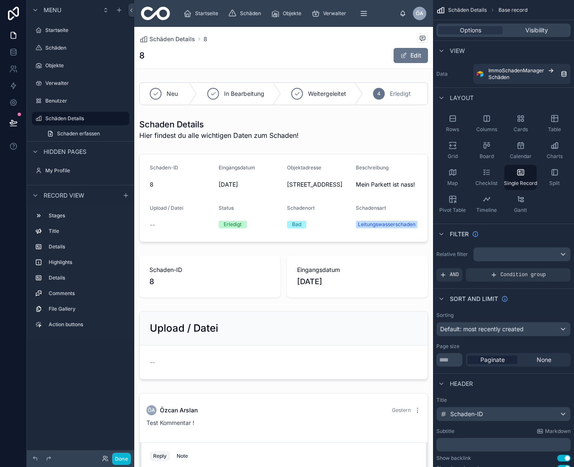
click at [54, 8] on span "Menu" at bounding box center [53, 10] width 18 height 8
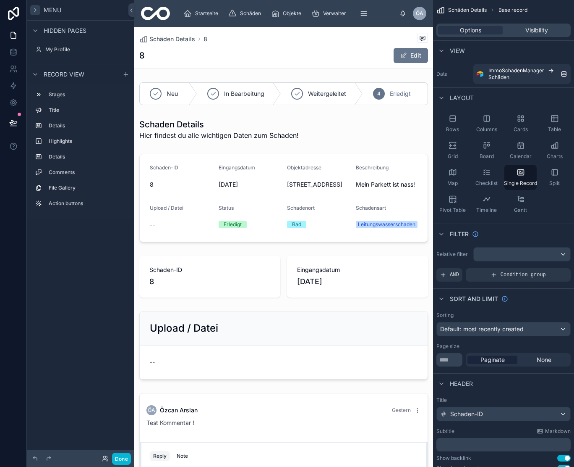
click at [35, 10] on icon "scrollable content" at bounding box center [35, 10] width 7 height 7
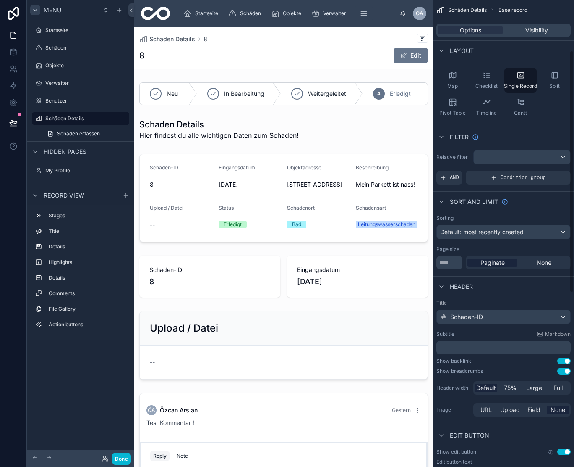
scroll to position [100, 0]
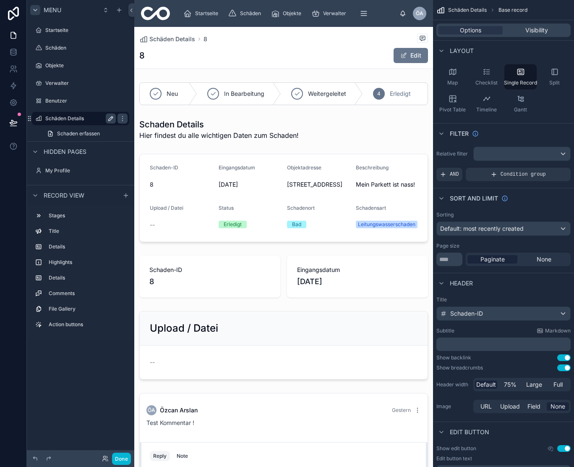
click at [113, 120] on icon "scrollable content" at bounding box center [110, 118] width 7 height 7
click at [114, 119] on icon "scrollable content" at bounding box center [110, 118] width 7 height 7
click at [109, 118] on icon "scrollable content" at bounding box center [110, 118] width 7 height 7
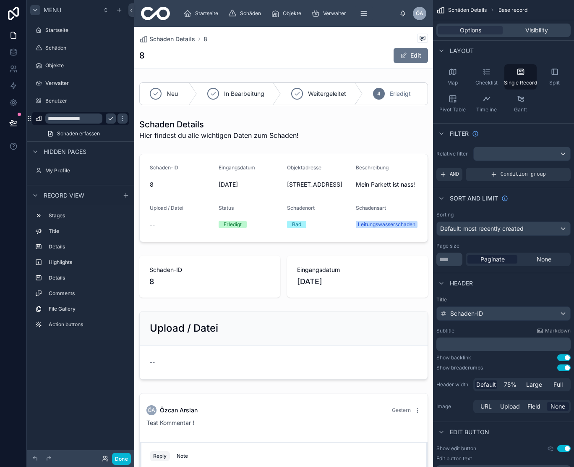
click at [94, 120] on input "**********" at bounding box center [73, 118] width 57 height 10
click at [119, 119] on icon "scrollable content" at bounding box center [122, 118] width 7 height 7
click at [83, 118] on label "Schäden Details" at bounding box center [78, 118] width 67 height 7
click at [0, 0] on icon "scrollable content" at bounding box center [0, 0] width 0 height 0
click at [463, 31] on span "Options" at bounding box center [470, 30] width 21 height 8
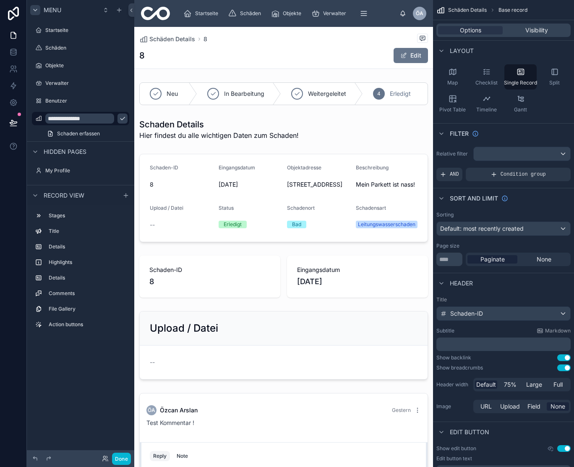
click at [539, 26] on div "Options Visibility" at bounding box center [504, 30] width 134 height 13
click at [540, 29] on span "Visibility" at bounding box center [537, 30] width 23 height 8
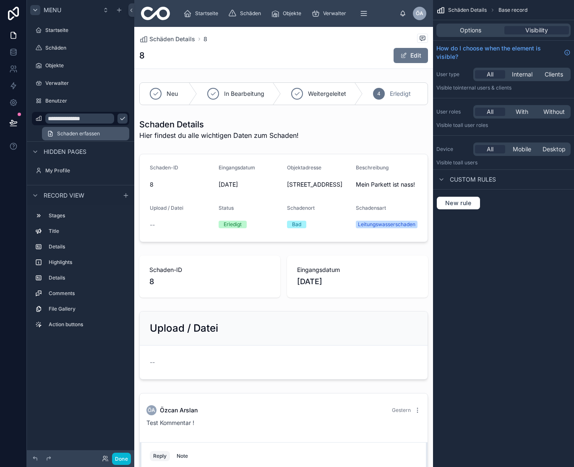
scroll to position [0, 0]
click at [121, 116] on icon "scrollable content" at bounding box center [122, 118] width 7 height 7
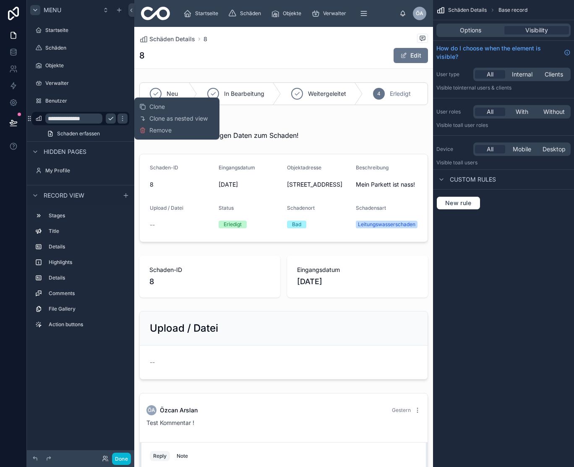
click at [110, 116] on icon "scrollable content" at bounding box center [110, 118] width 7 height 7
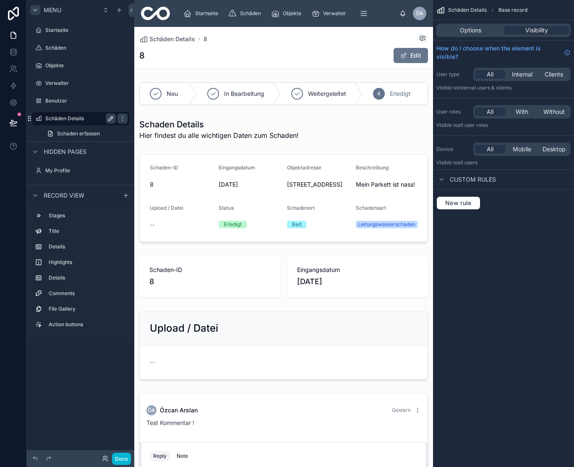
click at [28, 119] on icon "scrollable content" at bounding box center [29, 118] width 7 height 7
click at [29, 118] on icon "scrollable content" at bounding box center [28, 118] width 0 height 0
click at [11, 55] on icon at bounding box center [12, 53] width 5 height 3
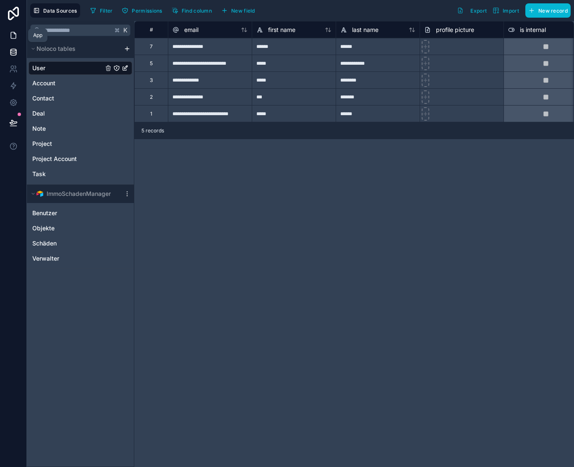
click at [12, 37] on icon at bounding box center [13, 35] width 8 height 8
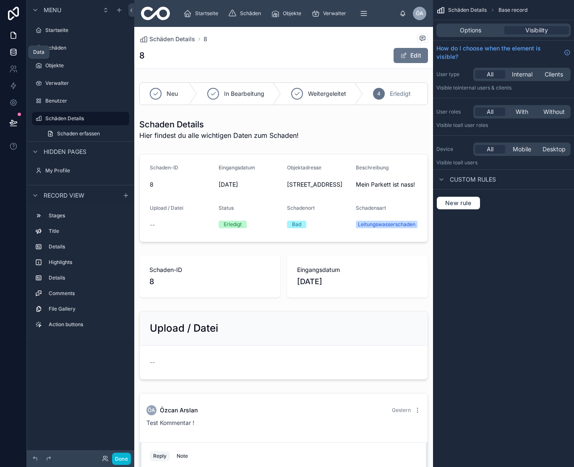
click at [16, 52] on icon at bounding box center [13, 52] width 8 height 8
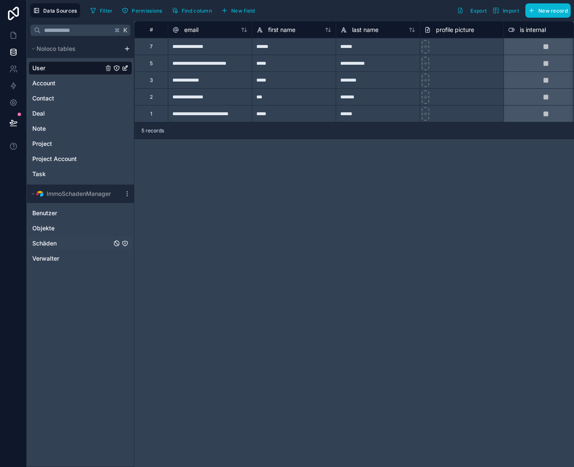
click at [56, 243] on span "Schäden" at bounding box center [44, 243] width 24 height 8
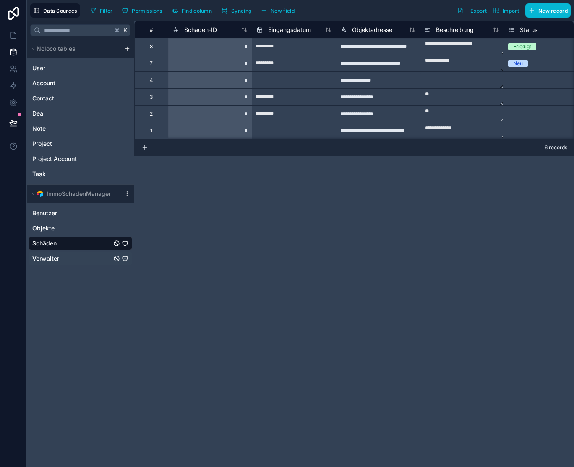
click at [56, 259] on span "Verwalter" at bounding box center [45, 258] width 27 height 8
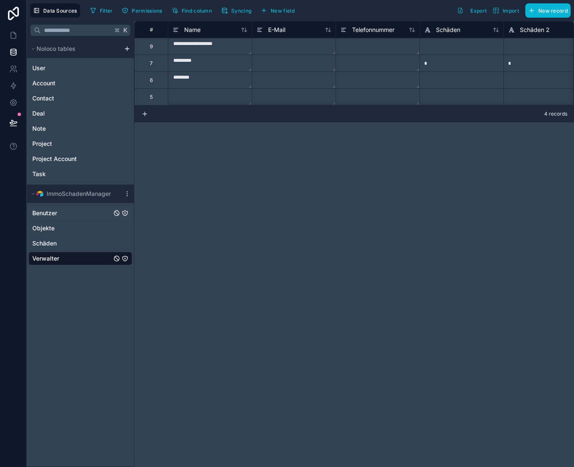
scroll to position [0, 0]
click at [55, 215] on span "Benutzer" at bounding box center [44, 213] width 25 height 8
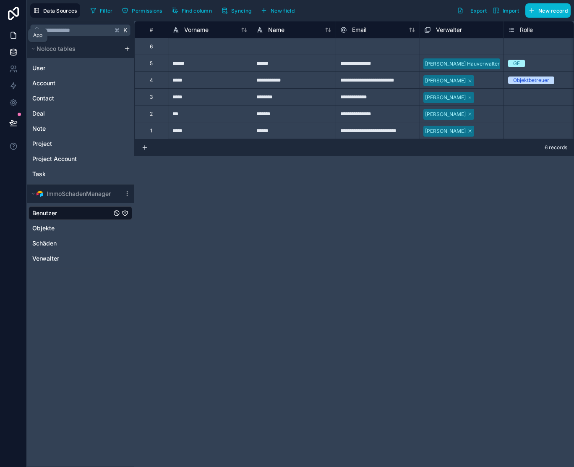
scroll to position [0, 0]
click at [13, 36] on icon at bounding box center [13, 35] width 8 height 8
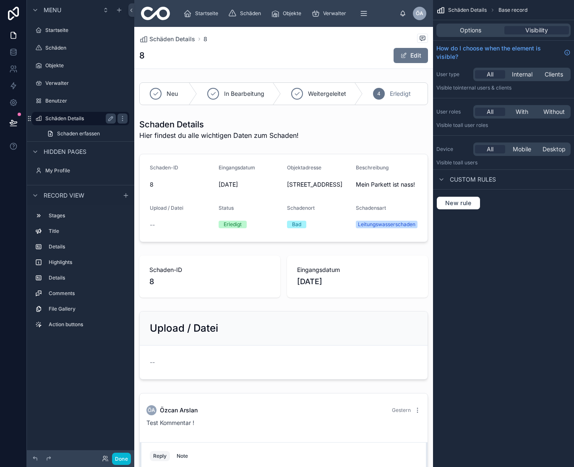
click at [73, 117] on label "Schäden Details" at bounding box center [78, 118] width 67 height 7
click at [13, 101] on icon at bounding box center [13, 102] width 8 height 8
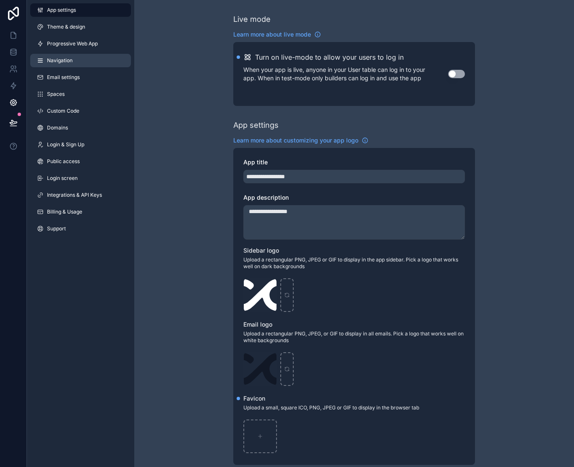
click at [67, 57] on span "Navigation" at bounding box center [60, 60] width 26 height 7
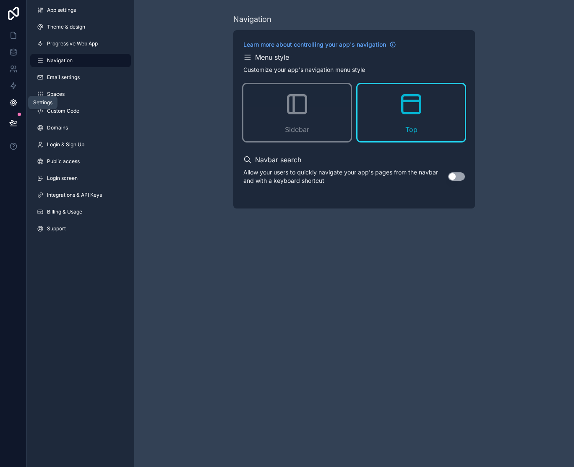
click at [16, 97] on link at bounding box center [13, 102] width 26 height 17
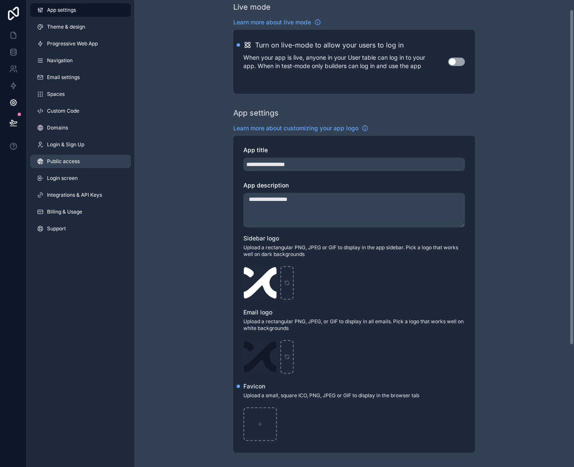
scroll to position [13, 0]
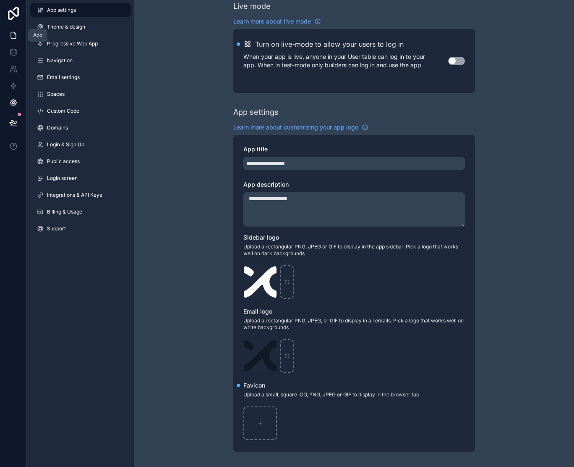
click at [13, 39] on link at bounding box center [13, 35] width 26 height 17
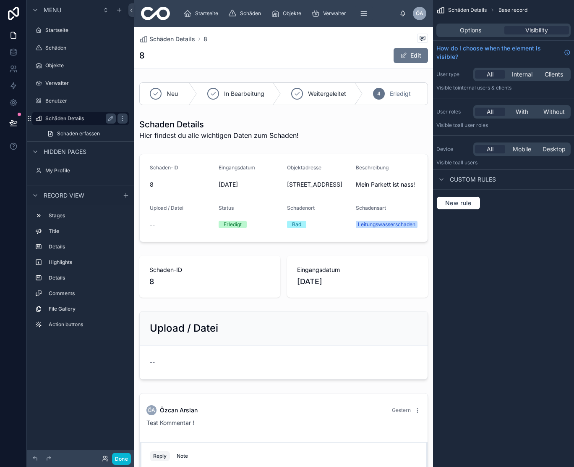
click at [56, 118] on label "Schäden Details" at bounding box center [78, 118] width 67 height 7
click at [58, 105] on div "Benutzer" at bounding box center [80, 101] width 71 height 10
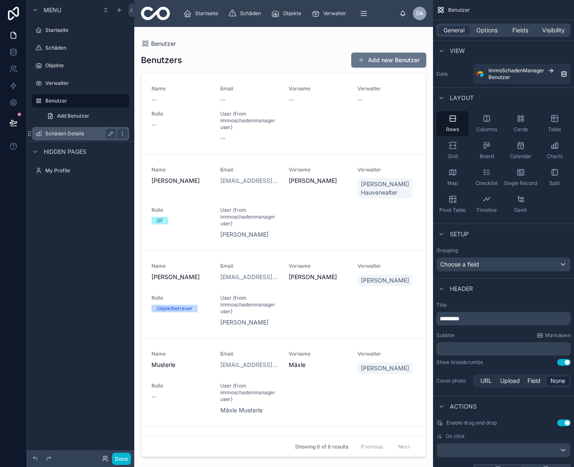
click at [70, 133] on label "Schäden Details" at bounding box center [78, 133] width 67 height 7
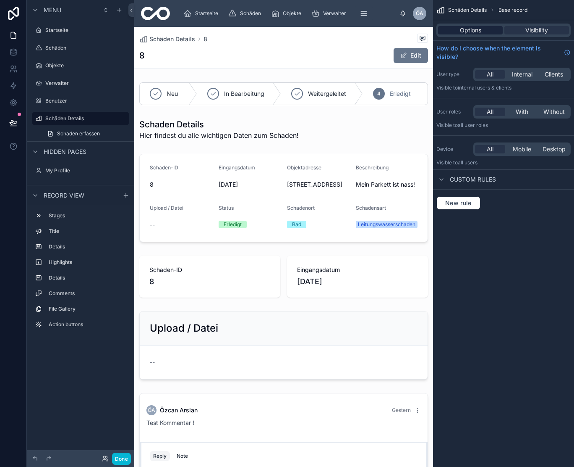
click at [459, 33] on div "Options" at bounding box center [470, 30] width 65 height 8
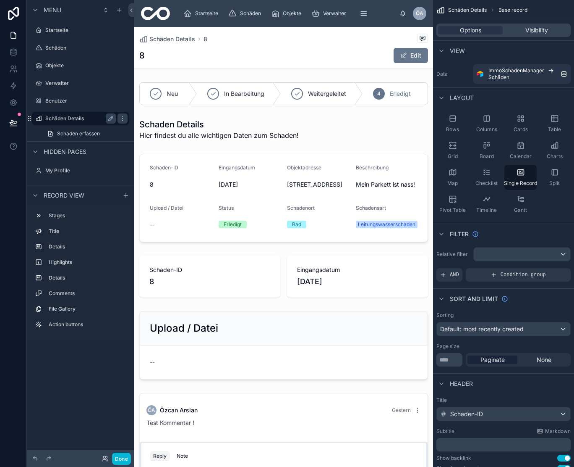
click at [59, 117] on label "Schäden Details" at bounding box center [78, 118] width 67 height 7
click at [32, 8] on icon "scrollable content" at bounding box center [35, 10] width 7 height 7
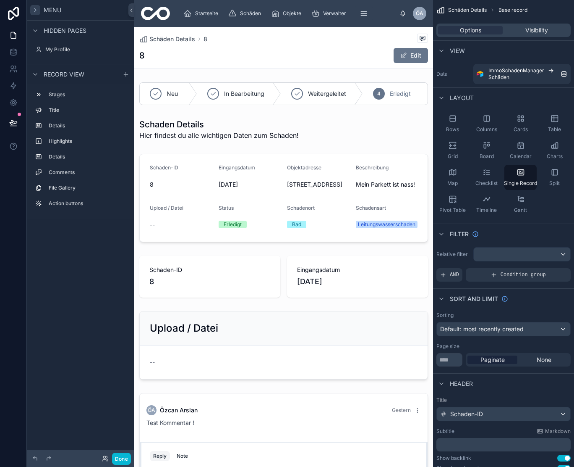
click at [32, 8] on icon "scrollable content" at bounding box center [35, 10] width 7 height 7
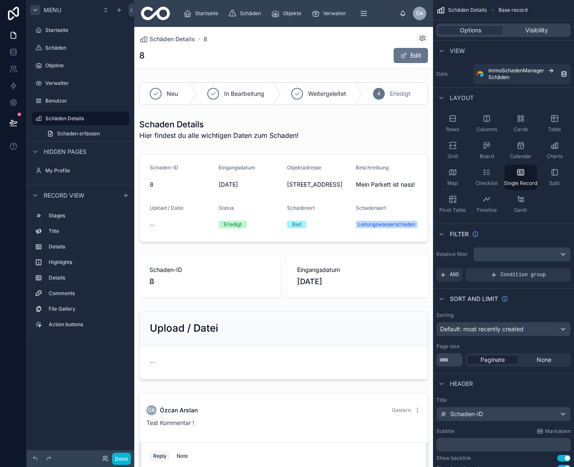
click at [32, 8] on icon "scrollable content" at bounding box center [35, 10] width 7 height 7
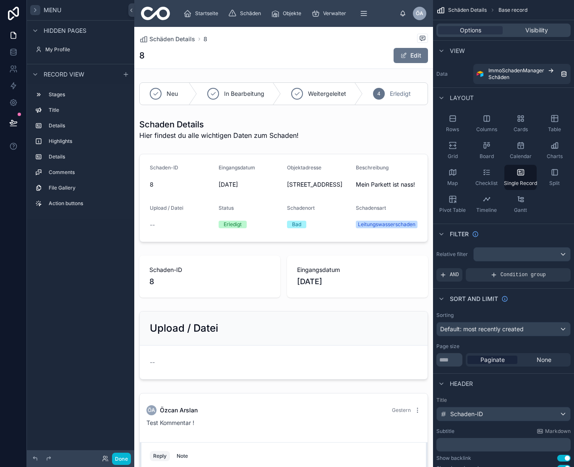
click at [66, 31] on span "Hidden pages" at bounding box center [65, 30] width 43 height 8
click at [58, 13] on span "Menu" at bounding box center [53, 10] width 18 height 8
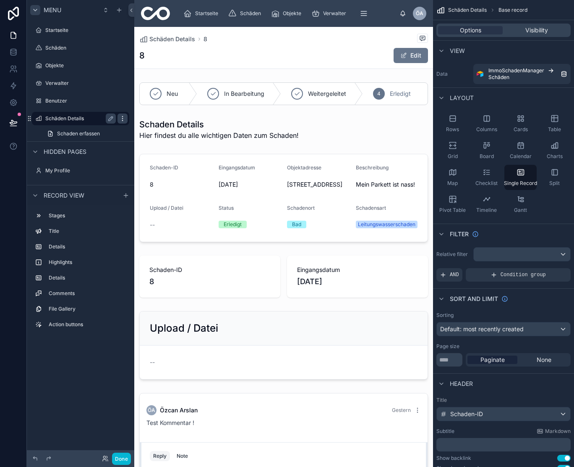
click at [121, 117] on icon "scrollable content" at bounding box center [122, 118] width 7 height 7
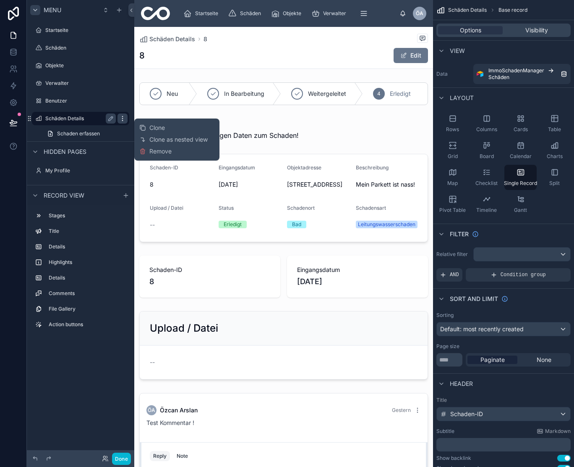
click at [121, 117] on icon "scrollable content" at bounding box center [122, 118] width 7 height 7
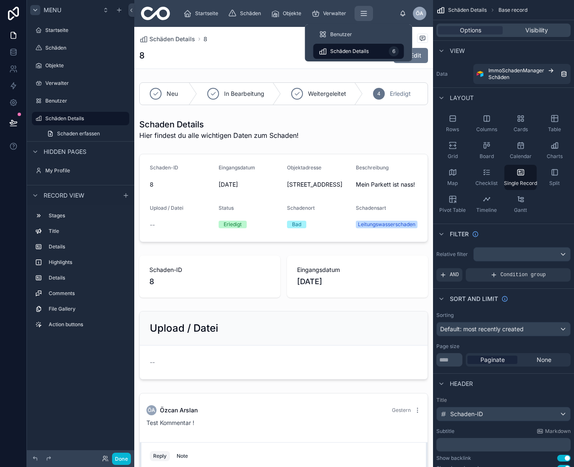
click at [362, 13] on icon "scrollable content" at bounding box center [364, 13] width 8 height 8
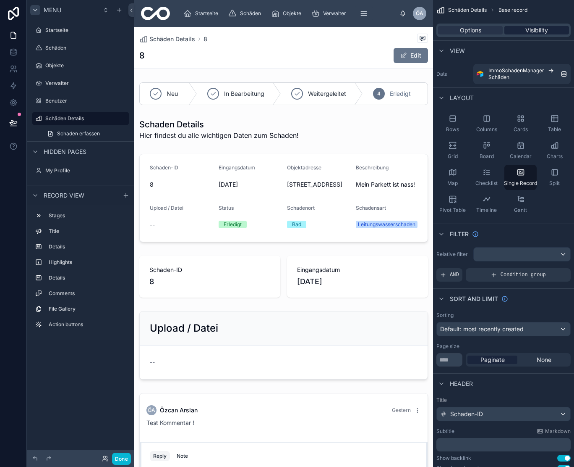
click at [540, 30] on span "Visibility" at bounding box center [537, 30] width 23 height 8
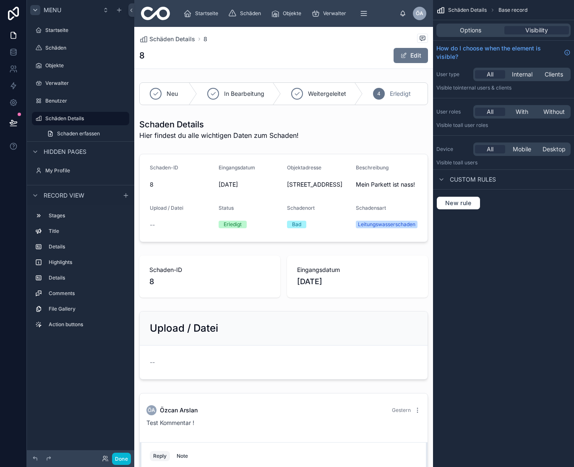
click at [452, 9] on span "Schäden Details" at bounding box center [467, 10] width 39 height 7
click at [492, 9] on icon "scrollable content" at bounding box center [492, 10] width 5 height 5
click at [455, 9] on span "Schäden Details" at bounding box center [467, 10] width 39 height 7
click at [76, 118] on label "Schäden Details" at bounding box center [78, 118] width 67 height 7
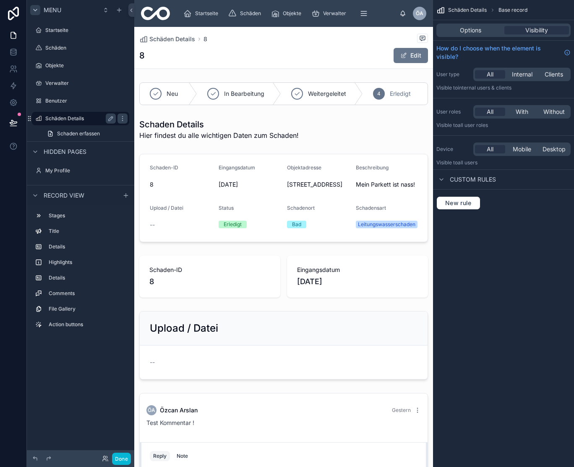
click at [76, 118] on label "Schäden Details" at bounding box center [78, 118] width 67 height 7
click at [516, 13] on span "Base record" at bounding box center [513, 10] width 29 height 7
click at [75, 114] on div "Schäden Details" at bounding box center [80, 118] width 71 height 10
click at [63, 113] on div "Schäden Details" at bounding box center [80, 118] width 71 height 10
click at [14, 37] on icon at bounding box center [13, 35] width 8 height 8
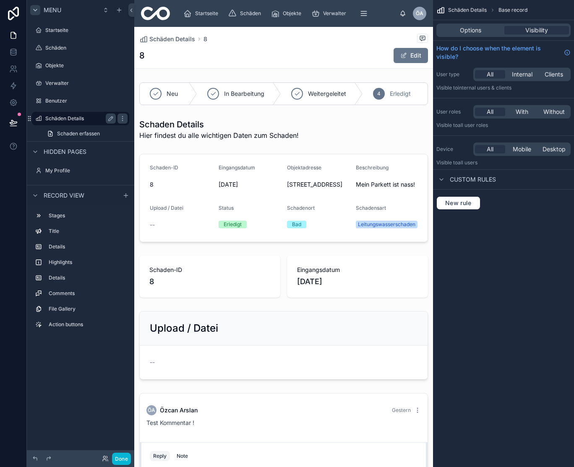
click at [128, 117] on link "Schäden Details" at bounding box center [80, 118] width 97 height 13
click at [122, 118] on icon "scrollable content" at bounding box center [122, 118] width 7 height 7
click at [117, 9] on icon "scrollable content" at bounding box center [119, 10] width 7 height 7
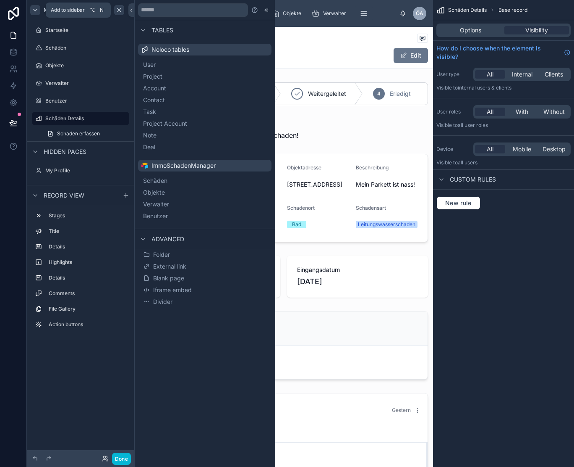
click at [121, 11] on icon "scrollable content" at bounding box center [119, 10] width 7 height 7
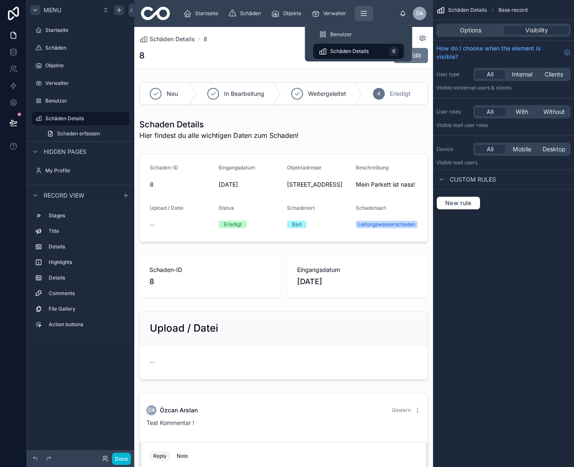
click at [358, 16] on button "scrollable content" at bounding box center [364, 13] width 18 height 15
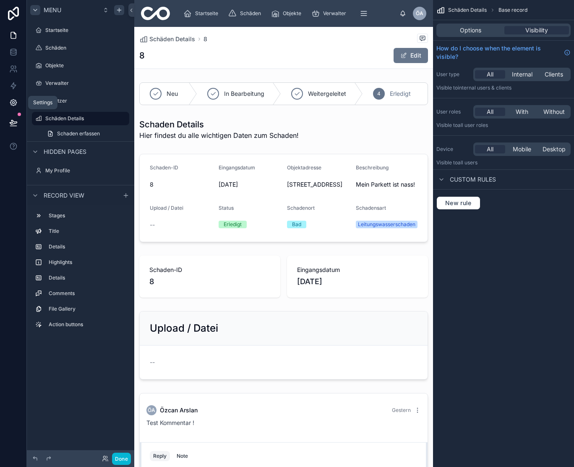
click at [11, 100] on icon at bounding box center [13, 103] width 6 height 6
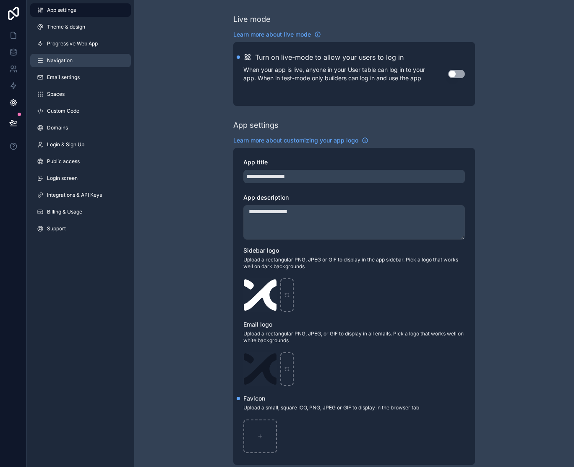
click at [74, 63] on link "Navigation" at bounding box center [80, 60] width 101 height 13
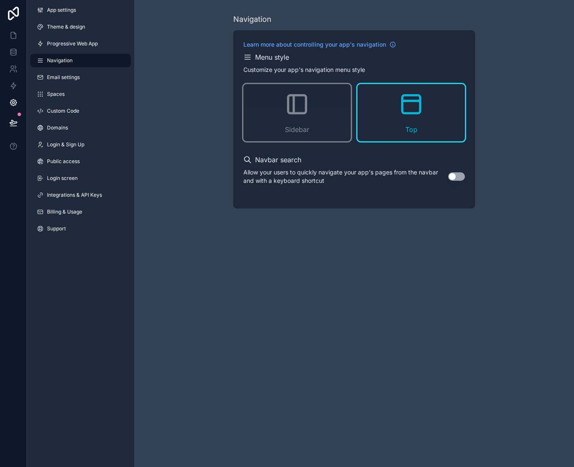
click at [424, 110] on icon "scrollable content" at bounding box center [411, 104] width 27 height 27
drag, startPoint x: 273, startPoint y: 59, endPoint x: 277, endPoint y: 50, distance: 9.4
click at [273, 59] on h2 "Menu style" at bounding box center [272, 57] width 34 height 10
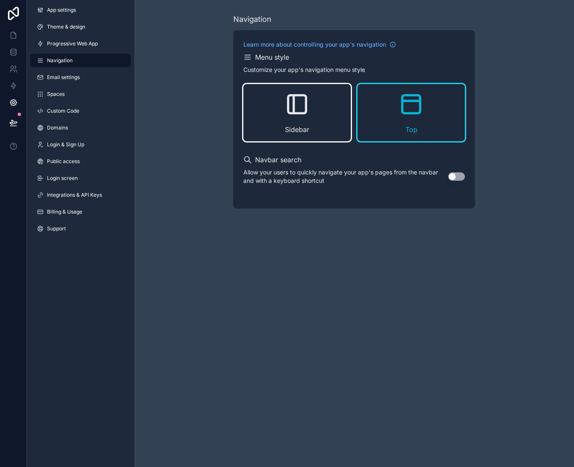
click at [292, 101] on icon "scrollable content" at bounding box center [297, 104] width 27 height 27
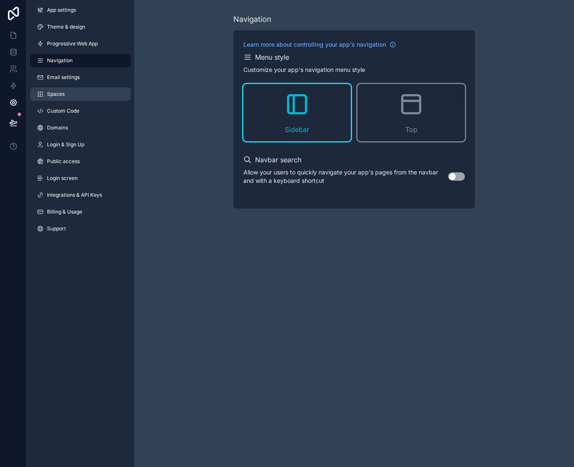
click at [87, 97] on link "Spaces" at bounding box center [80, 93] width 101 height 13
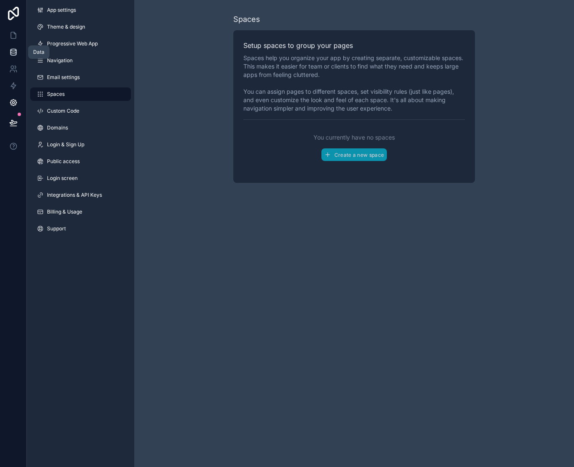
click at [21, 53] on link at bounding box center [13, 52] width 26 height 17
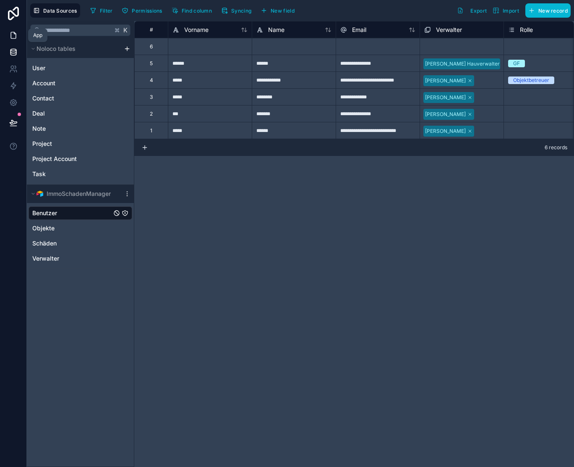
click at [20, 41] on link at bounding box center [13, 35] width 26 height 17
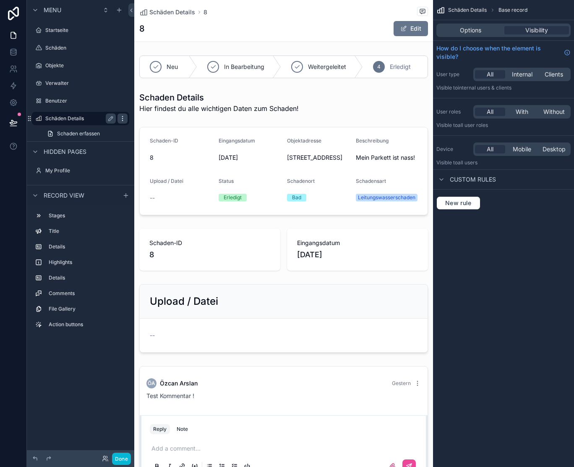
click at [122, 120] on icon "scrollable content" at bounding box center [122, 118] width 7 height 7
click at [130, 8] on icon at bounding box center [131, 10] width 6 height 6
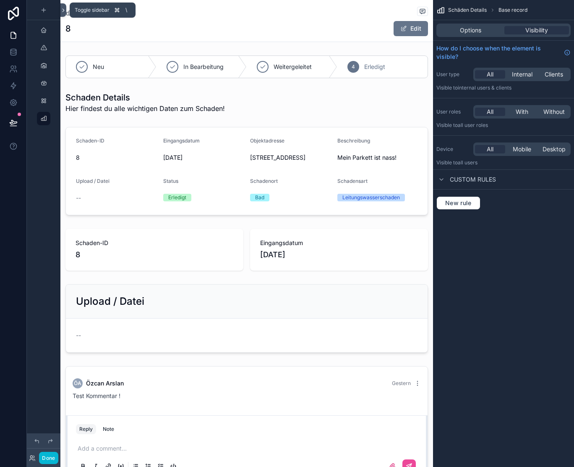
click at [63, 8] on icon at bounding box center [63, 10] width 6 height 6
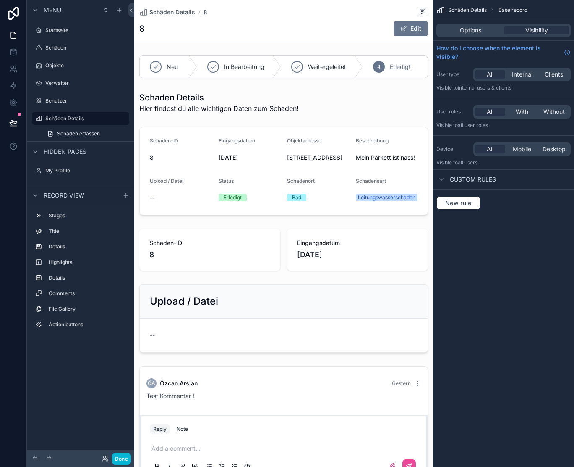
click at [464, 11] on span "Schäden Details" at bounding box center [467, 10] width 39 height 7
click at [441, 10] on icon "scrollable content" at bounding box center [441, 10] width 8 height 8
click at [111, 118] on icon "scrollable content" at bounding box center [110, 118] width 7 height 7
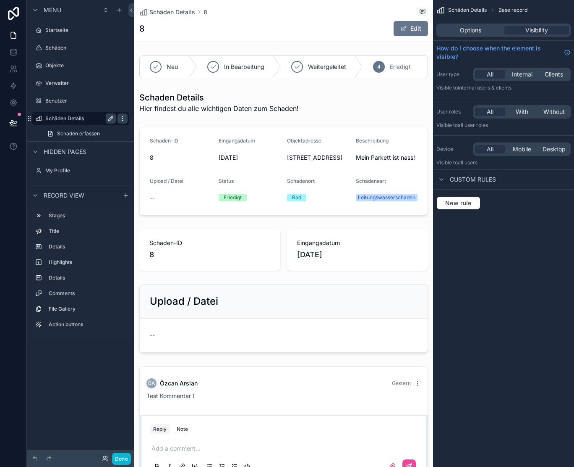
click at [125, 116] on icon "scrollable content" at bounding box center [122, 118] width 7 height 7
click at [9, 102] on icon at bounding box center [13, 102] width 8 height 8
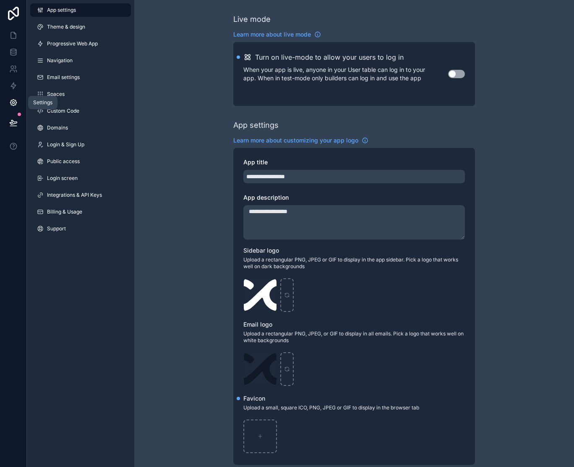
click at [12, 104] on icon at bounding box center [13, 102] width 8 height 8
click at [16, 41] on link at bounding box center [13, 35] width 26 height 17
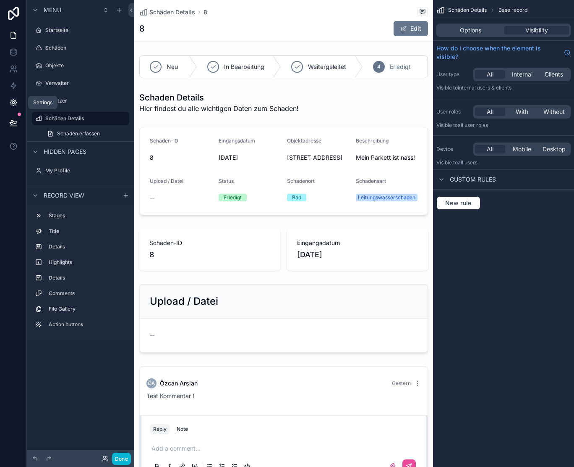
click at [13, 102] on icon at bounding box center [13, 103] width 2 height 2
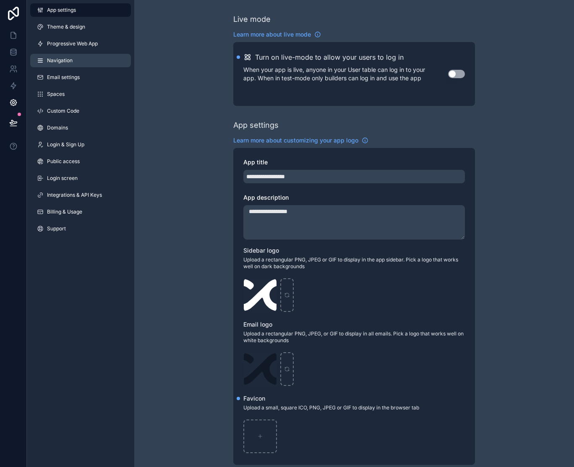
click at [64, 60] on span "Navigation" at bounding box center [60, 60] width 26 height 7
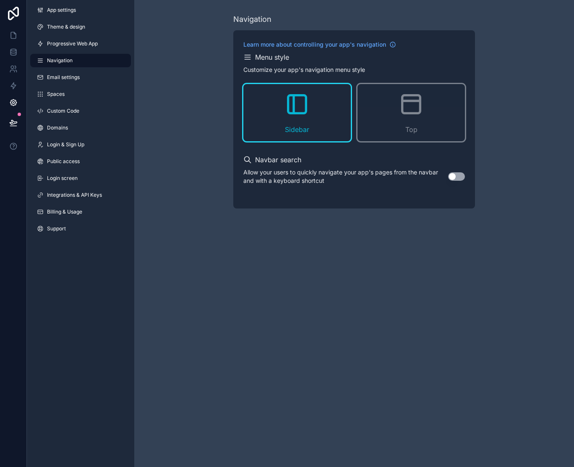
scroll to position [-1, 1]
click at [461, 179] on button "Use setting" at bounding box center [456, 176] width 17 height 8
click at [454, 179] on button "Use setting" at bounding box center [456, 176] width 17 height 8
click at [282, 57] on h2 "Menu style" at bounding box center [272, 57] width 34 height 10
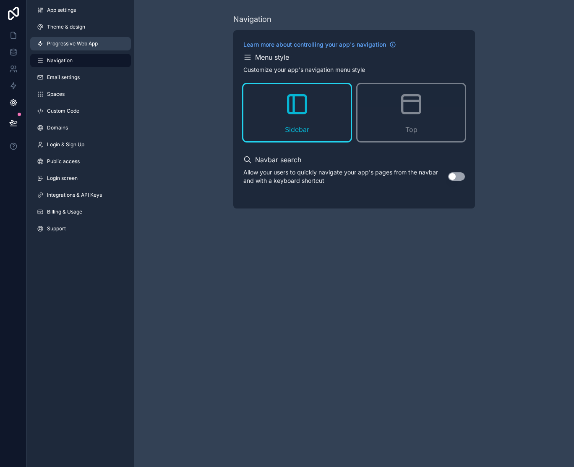
click at [91, 40] on span "Progressive Web App" at bounding box center [72, 43] width 51 height 7
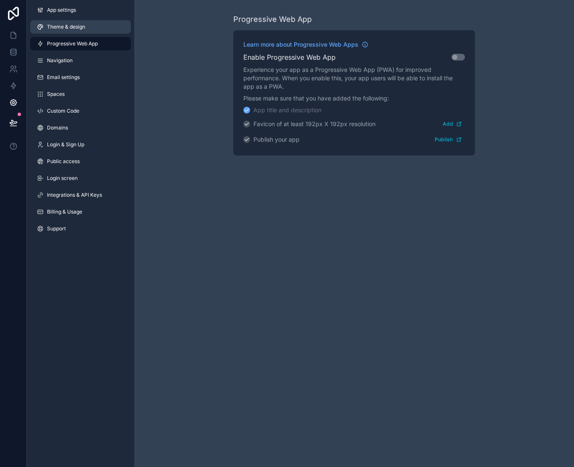
click at [84, 30] on link "Theme & design" at bounding box center [80, 26] width 101 height 13
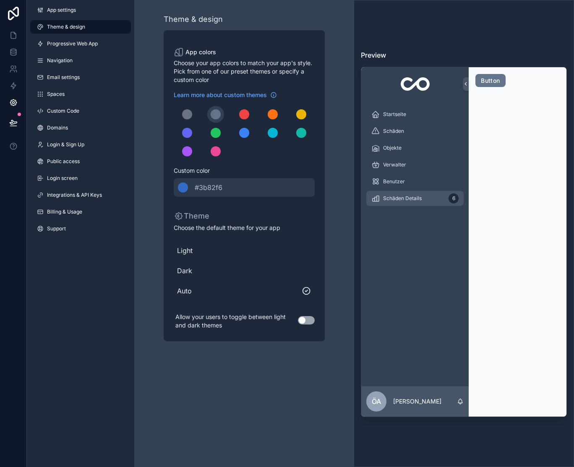
click at [422, 195] on span "Schäden Details" at bounding box center [402, 198] width 39 height 7
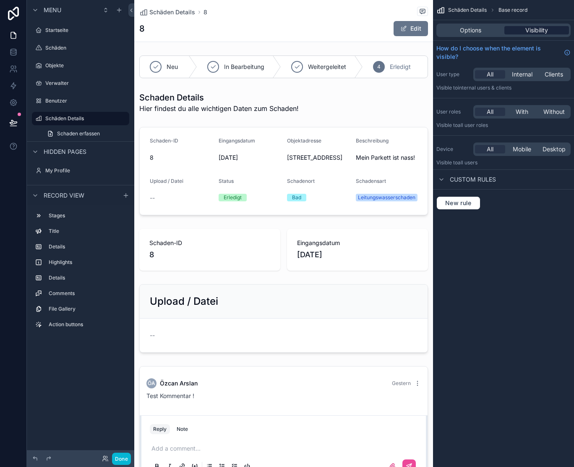
click at [538, 30] on span "Visibility" at bounding box center [537, 30] width 23 height 8
click at [14, 100] on icon at bounding box center [13, 103] width 6 height 6
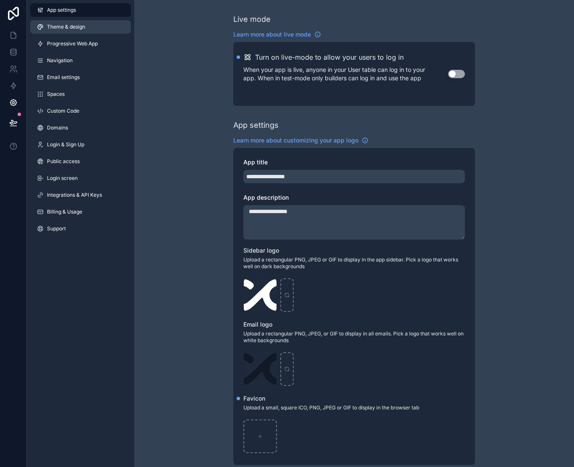
click at [59, 28] on span "Theme & design" at bounding box center [66, 27] width 38 height 7
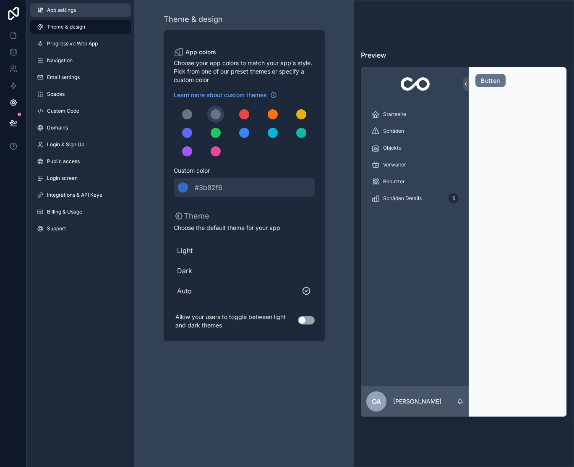
click at [71, 12] on span "App settings" at bounding box center [61, 10] width 29 height 7
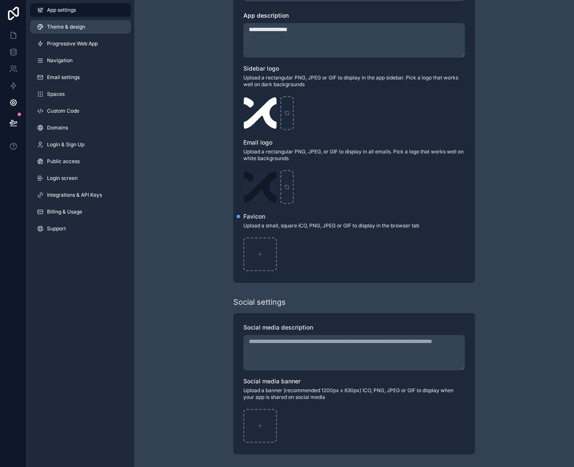
click at [70, 31] on link "Theme & design" at bounding box center [80, 26] width 101 height 13
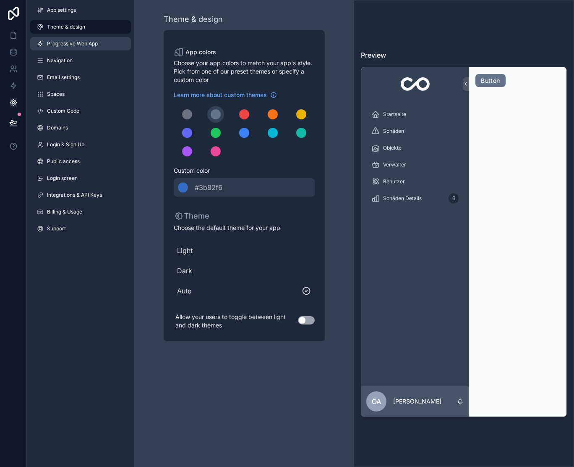
click at [74, 46] on span "Progressive Web App" at bounding box center [72, 43] width 51 height 7
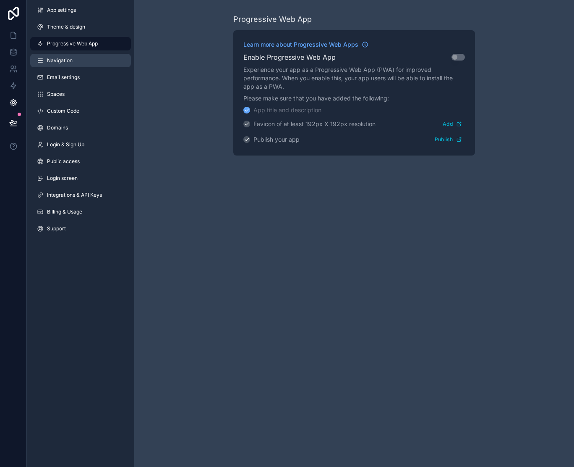
click at [74, 59] on link "Navigation" at bounding box center [80, 60] width 101 height 13
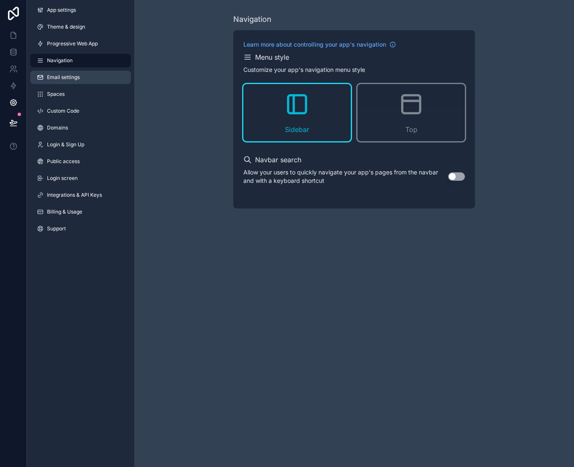
click at [76, 76] on span "Email settings" at bounding box center [63, 77] width 33 height 7
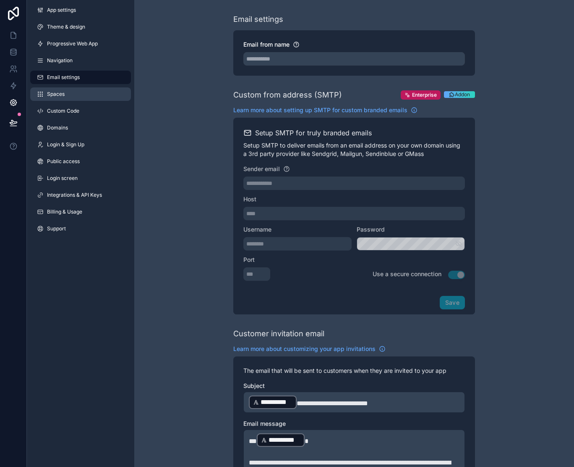
click at [67, 94] on link "Spaces" at bounding box center [80, 93] width 101 height 13
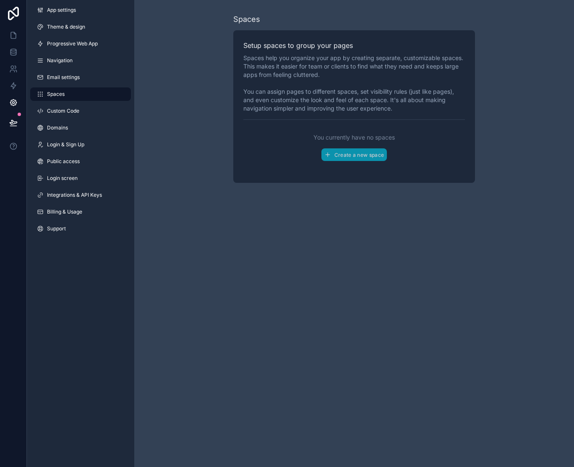
click at [68, 101] on div "App settings Theme & design Progressive Web App Navigation Email settings Space…" at bounding box center [80, 121] width 107 height 242
click at [69, 111] on span "Custom Code" at bounding box center [63, 110] width 32 height 7
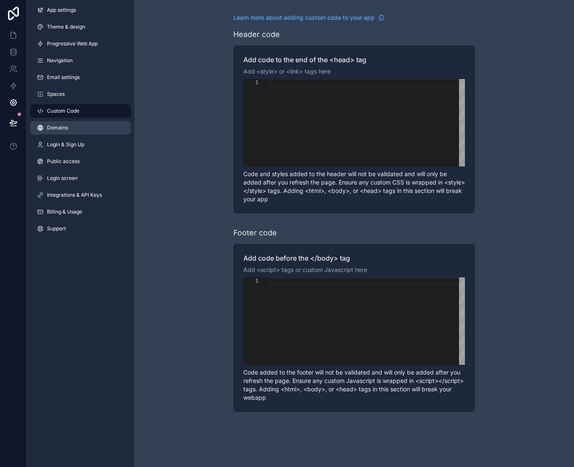
click at [61, 134] on link "Domains" at bounding box center [80, 127] width 101 height 13
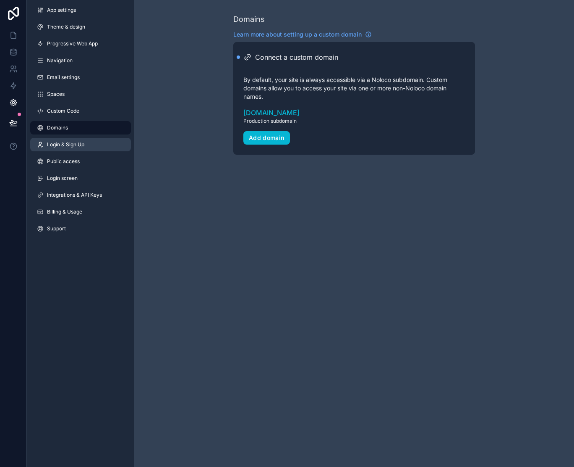
click at [58, 151] on link "Login & Sign Up" at bounding box center [80, 144] width 101 height 13
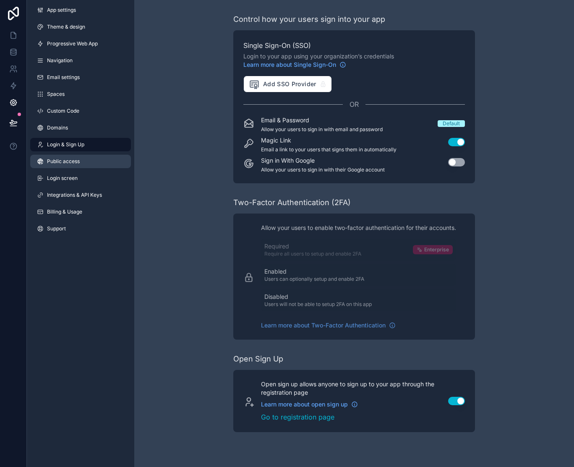
click at [60, 159] on span "Public access" at bounding box center [63, 161] width 33 height 7
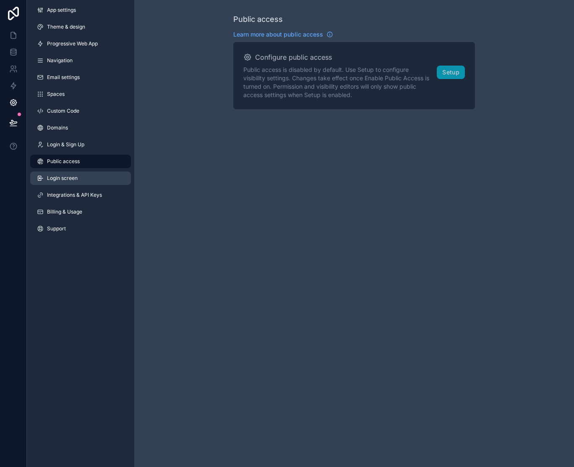
click at [61, 181] on span "Login screen" at bounding box center [62, 178] width 31 height 7
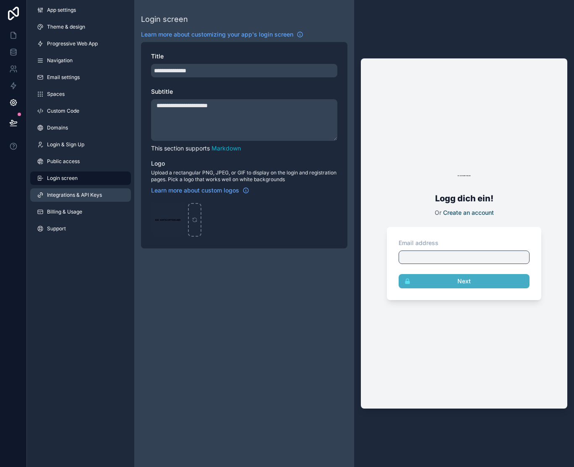
click at [84, 194] on span "Integrations & API Keys" at bounding box center [74, 194] width 55 height 7
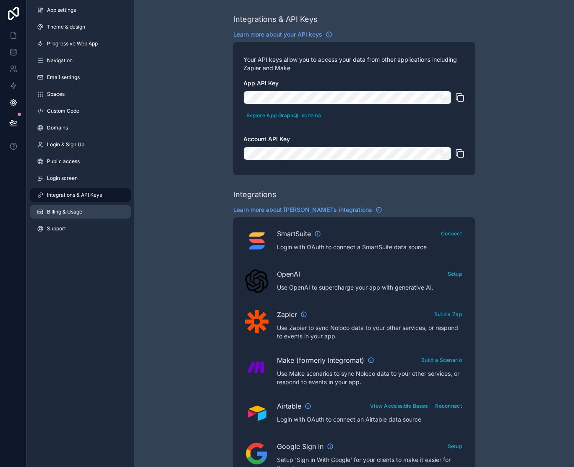
click at [81, 215] on link "Billing & Usage" at bounding box center [80, 211] width 101 height 13
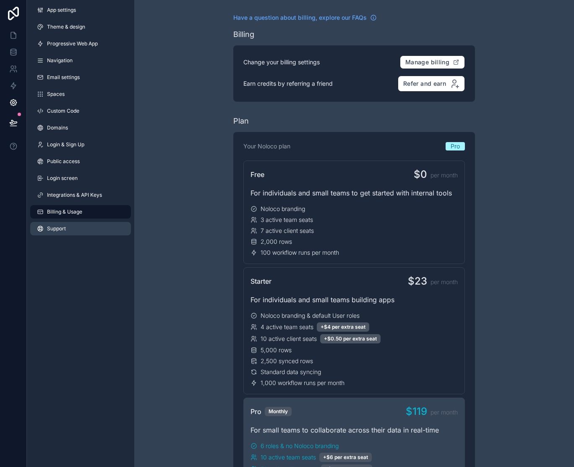
click at [75, 229] on link "Support" at bounding box center [80, 228] width 101 height 13
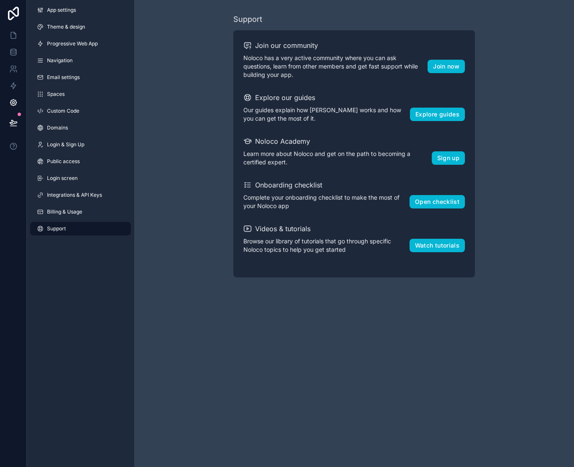
click at [151, 94] on div "Support Join our community Noloco has a very active community where you can ask…" at bounding box center [354, 145] width 440 height 291
click at [76, 175] on span "Login screen" at bounding box center [62, 178] width 31 height 7
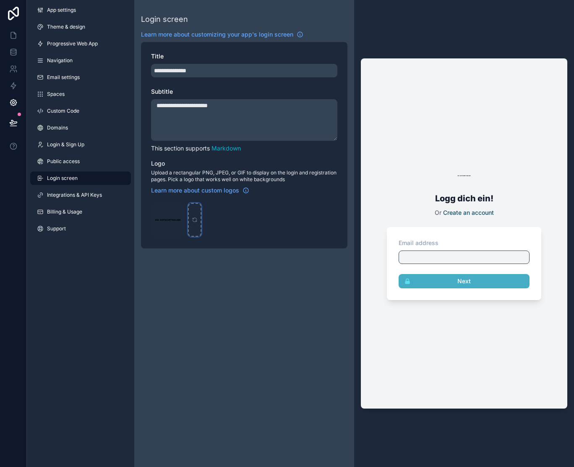
click at [195, 220] on icon "scrollable content" at bounding box center [195, 220] width 6 height 6
type input "**********"
click at [178, 207] on icon "scrollable content" at bounding box center [177, 210] width 7 height 7
click at [228, 120] on textarea "**********" at bounding box center [244, 120] width 186 height 42
click at [73, 63] on link "Navigation" at bounding box center [80, 60] width 101 height 13
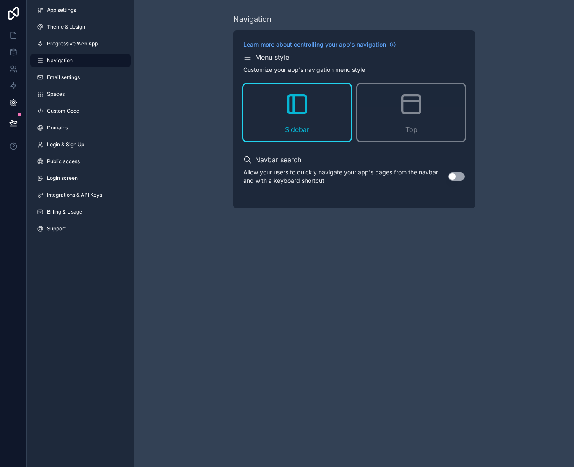
click at [283, 159] on h2 "Navbar search" at bounding box center [278, 160] width 46 height 10
click at [111, 63] on link "Navigation" at bounding box center [80, 60] width 101 height 13
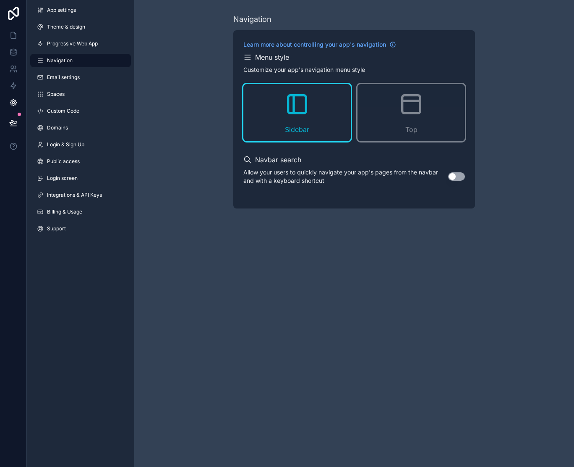
click at [285, 57] on h2 "Menu style" at bounding box center [272, 57] width 34 height 10
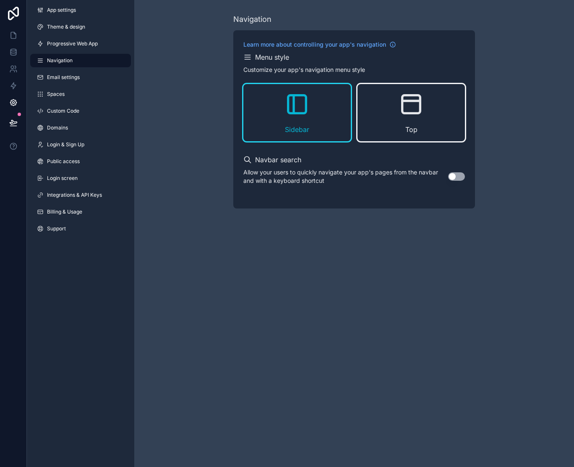
click at [388, 120] on div "Top" at bounding box center [411, 112] width 107 height 57
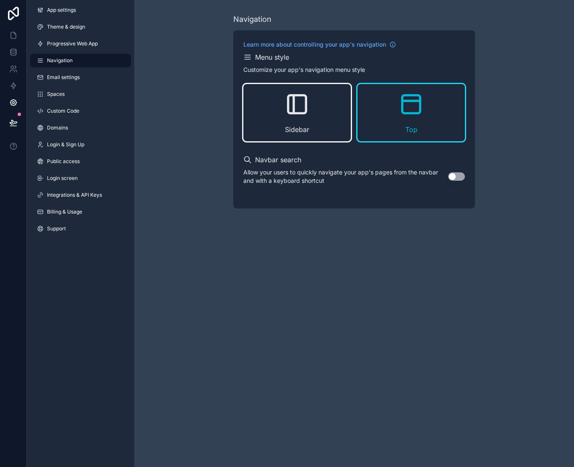
click at [284, 120] on div "Sidebar" at bounding box center [297, 112] width 107 height 57
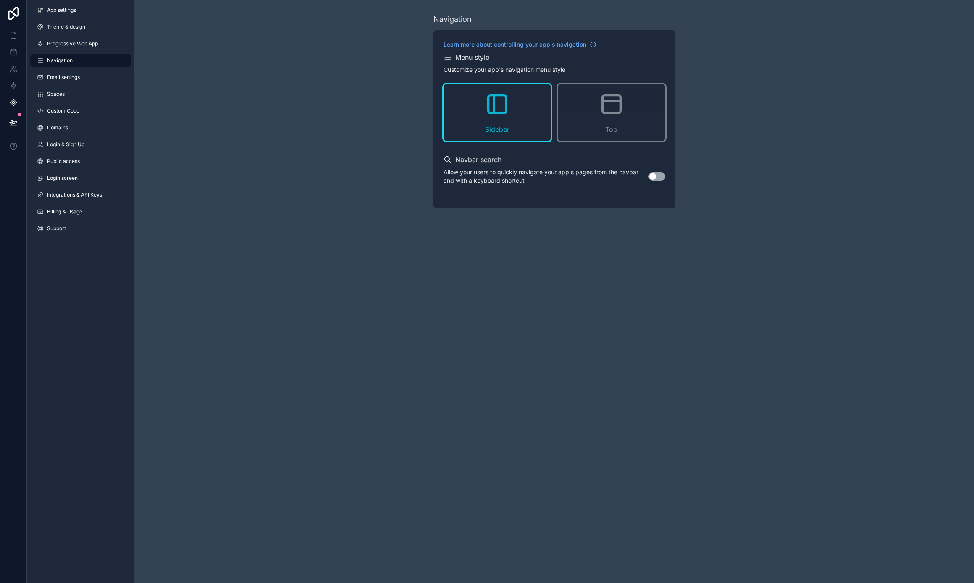
click at [574, 113] on div "Navigation Learn more about controlling your app's navigation Menu style Custom…" at bounding box center [553, 111] width 839 height 222
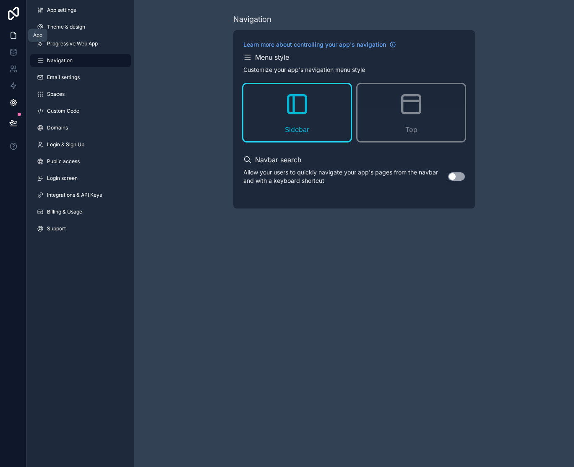
click at [13, 40] on link at bounding box center [13, 35] width 26 height 17
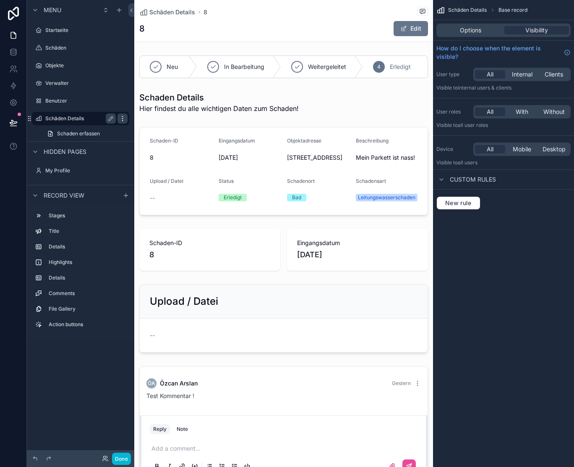
click at [126, 116] on div "scrollable content" at bounding box center [123, 118] width 10 height 10
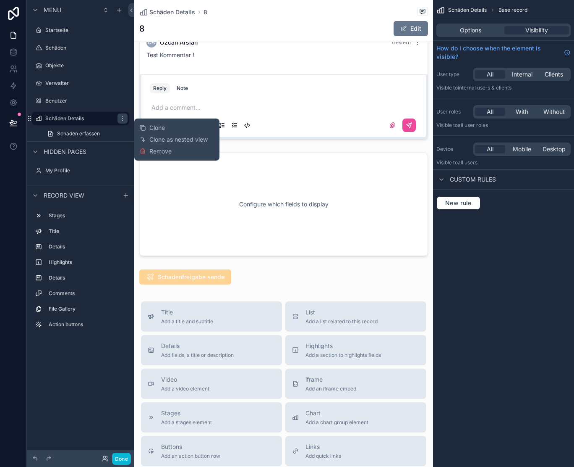
scroll to position [340, 0]
click at [124, 455] on button "Done" at bounding box center [121, 458] width 19 height 12
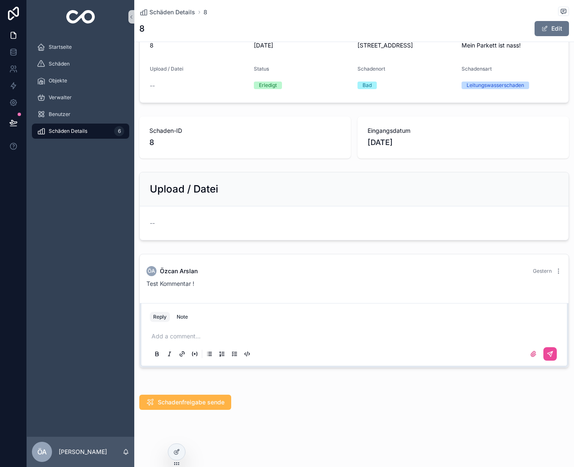
scroll to position [112, 0]
click at [180, 448] on icon at bounding box center [176, 451] width 7 height 7
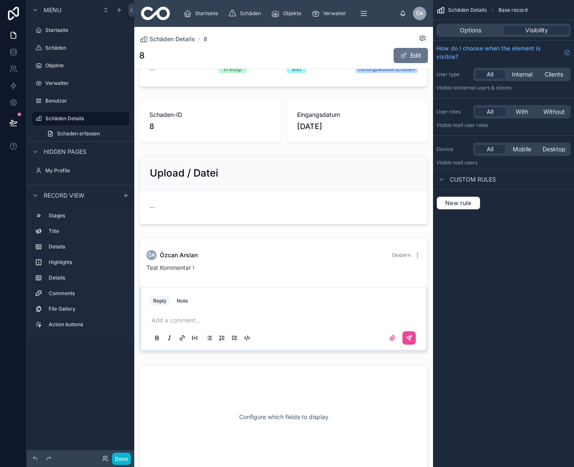
scroll to position [154, 0]
